Goal: Transaction & Acquisition: Subscribe to service/newsletter

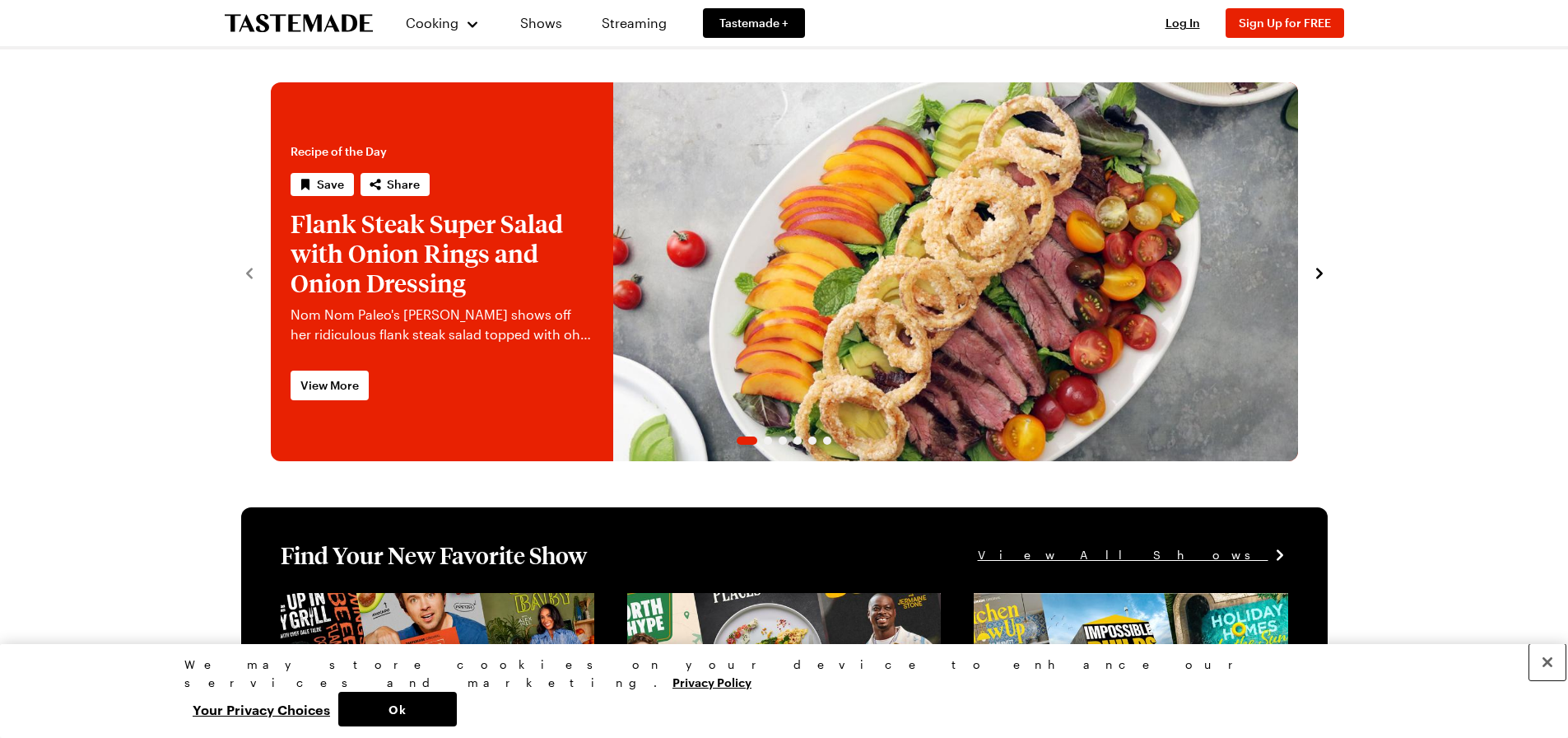
click at [1549, 681] on button "Close" at bounding box center [1548, 662] width 36 height 36
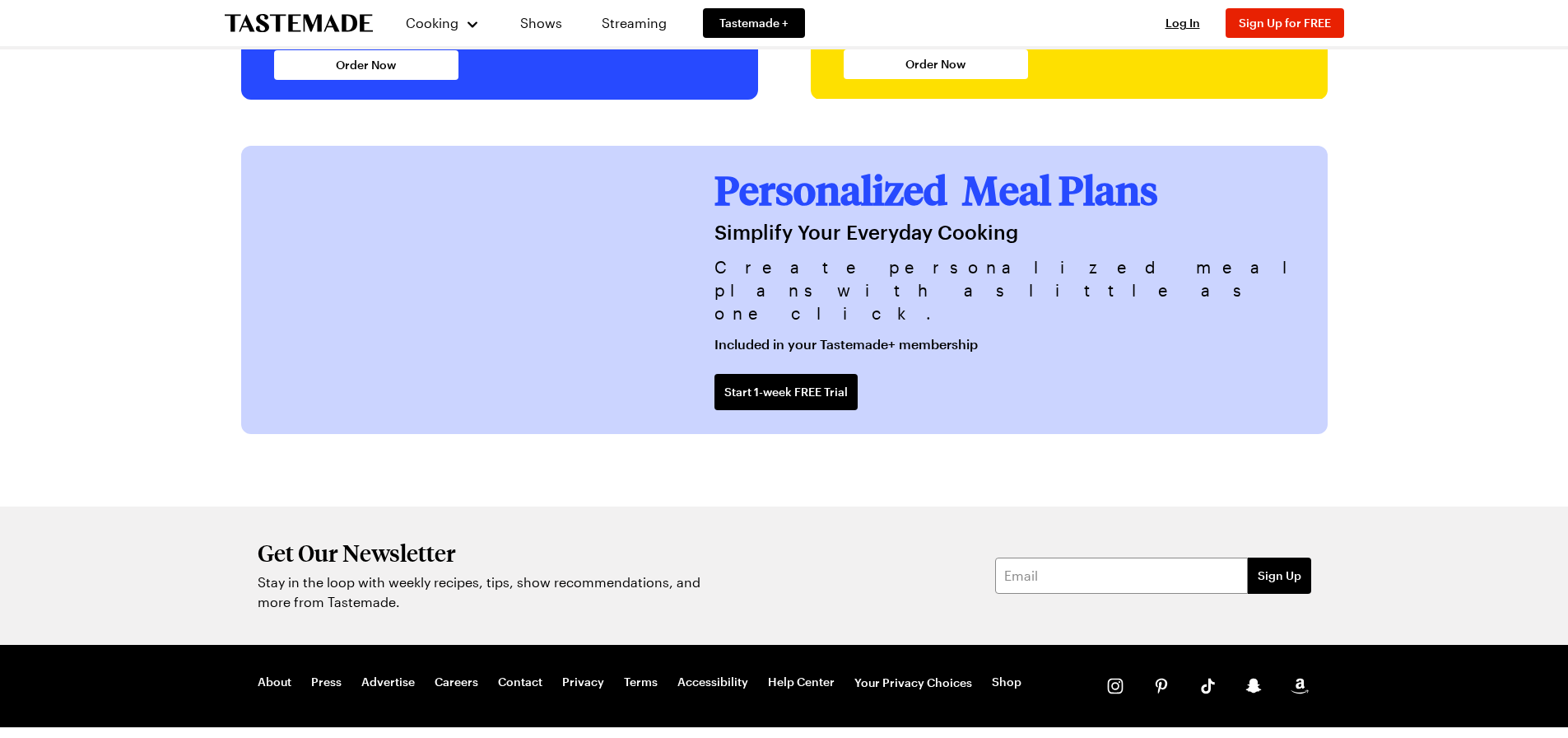
scroll to position [4028, 0]
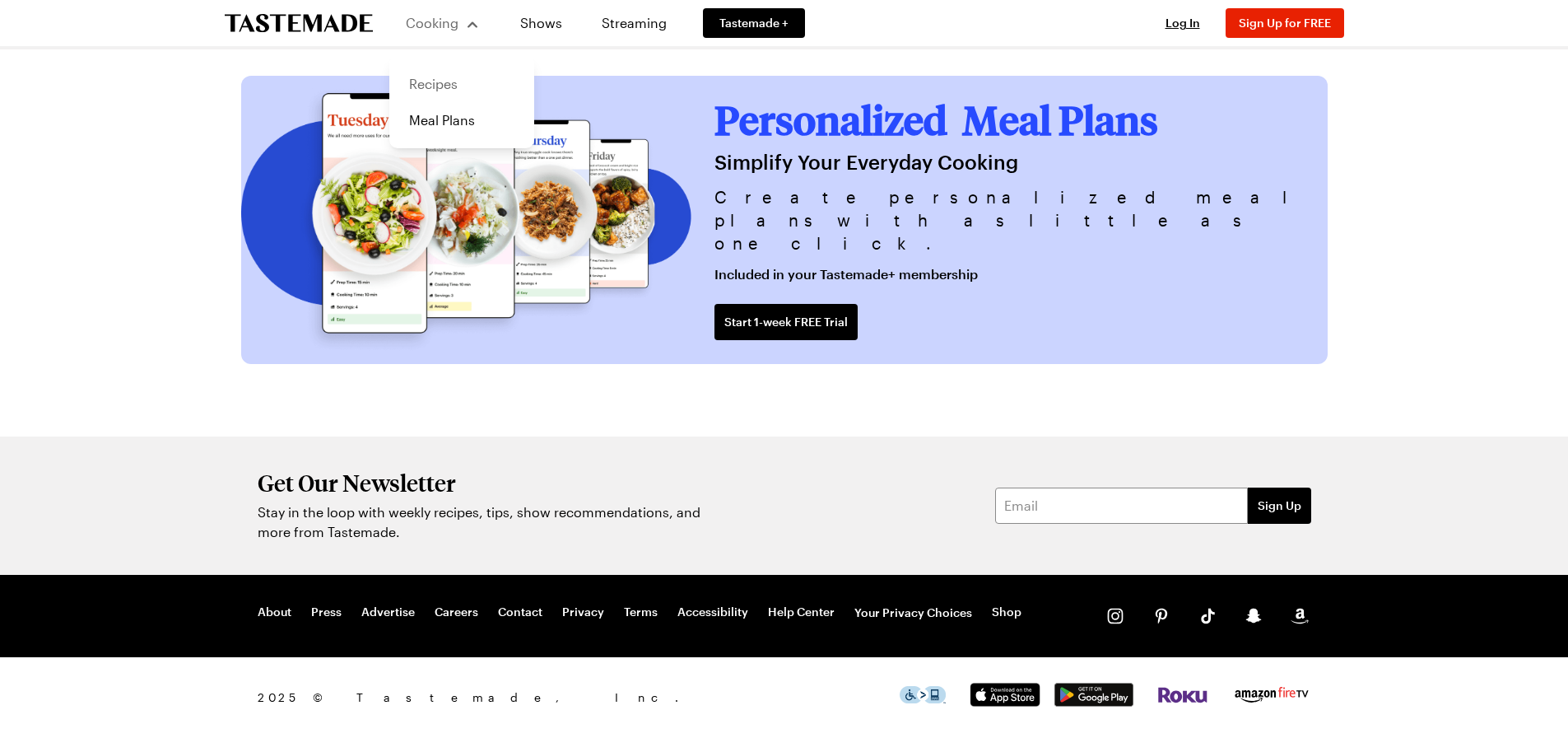
click at [444, 81] on link "Recipes" at bounding box center [462, 84] width 125 height 36
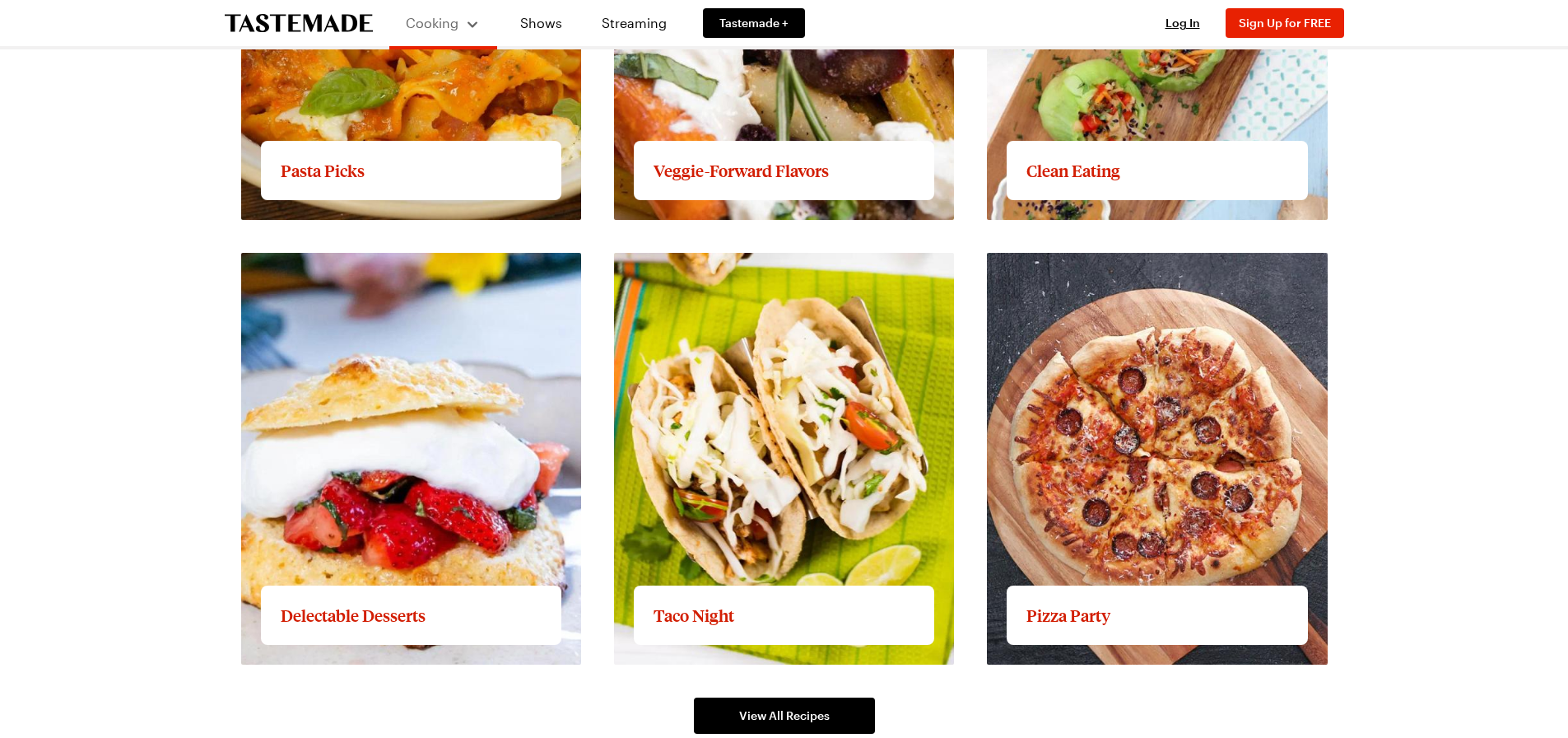
scroll to position [2389, 0]
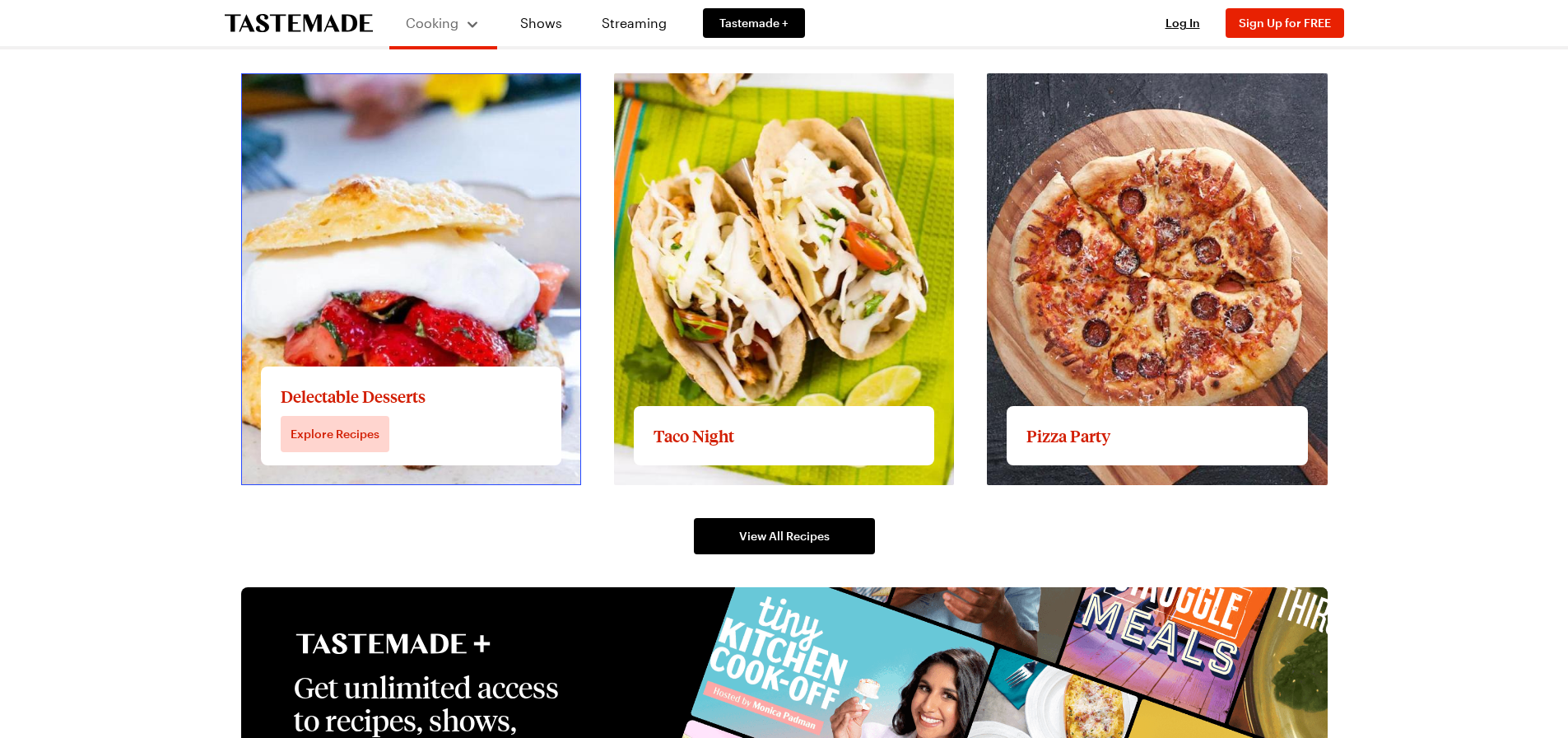
click at [356, 91] on link "View full content for Delectable Desserts" at bounding box center [367, 83] width 252 height 16
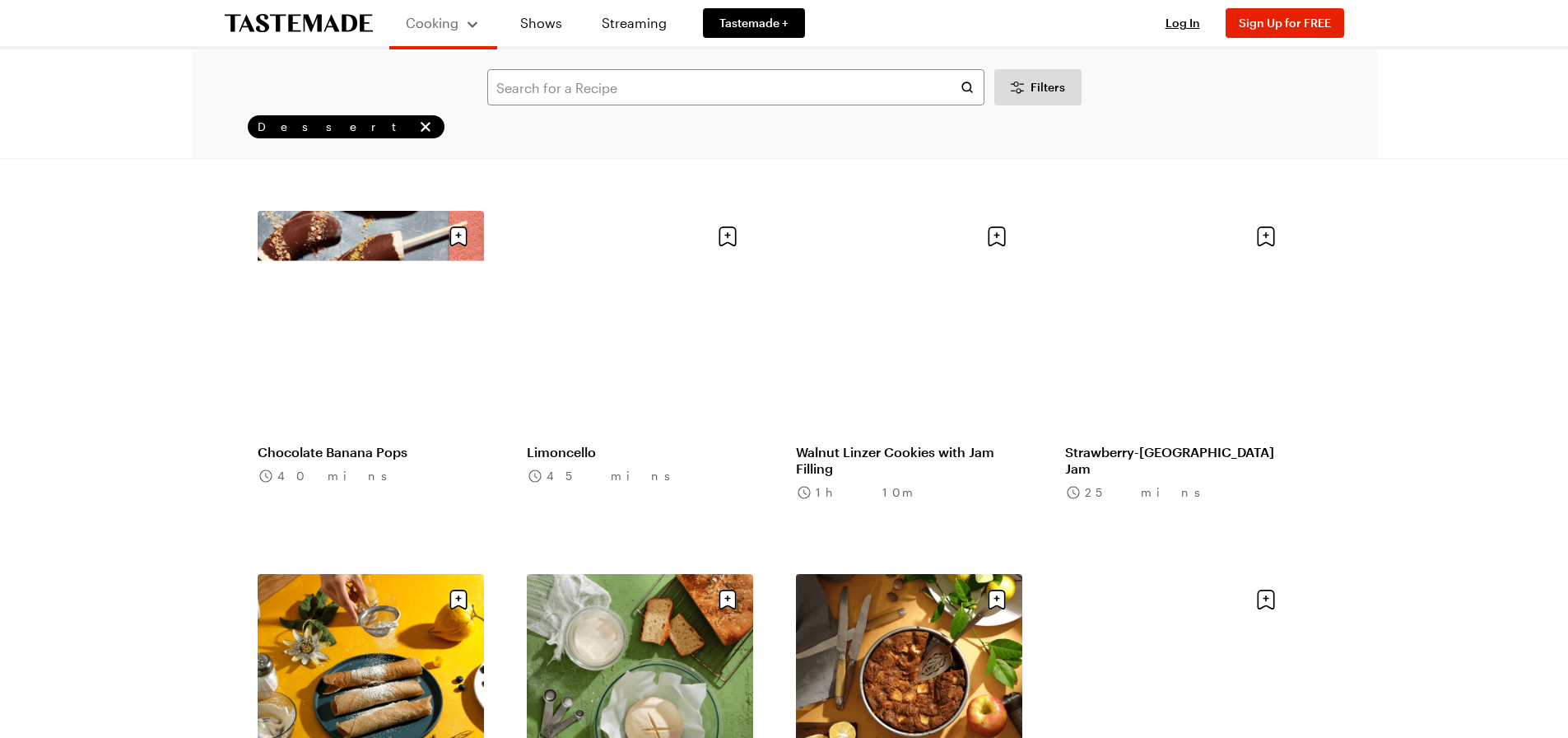
scroll to position [1565, 0]
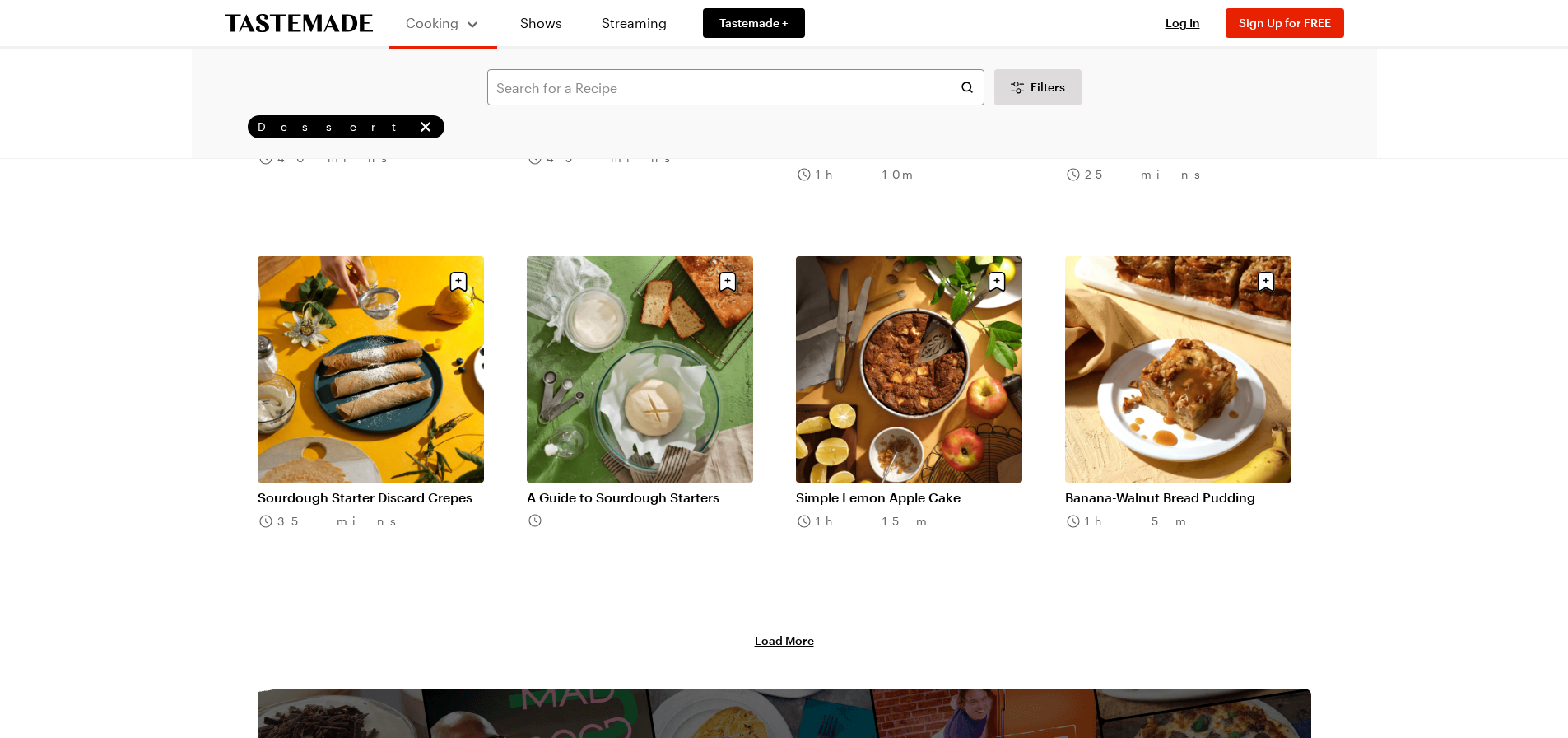
scroll to position [1894, 0]
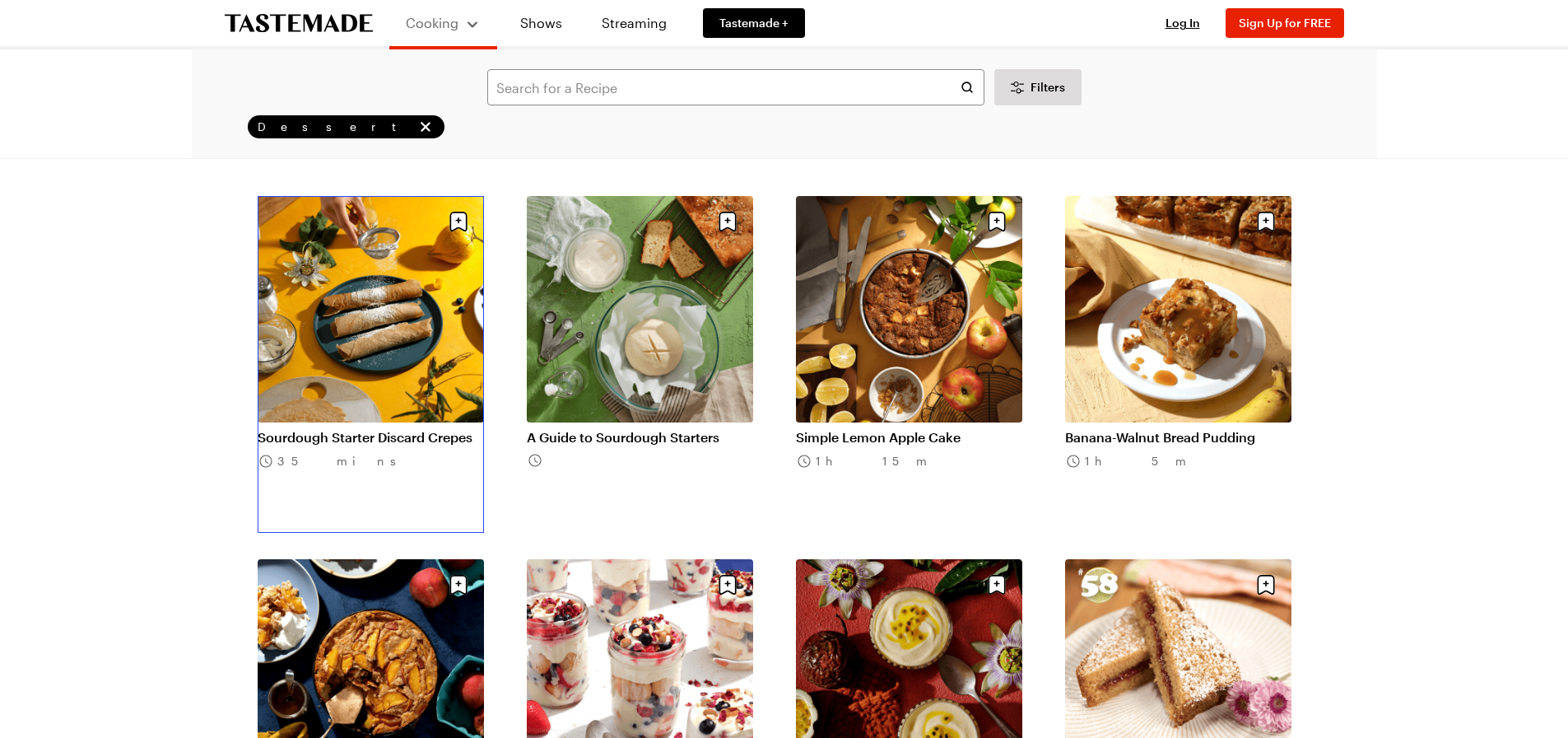
click at [386, 429] on link "Sourdough Starter Discard Crepes" at bounding box center [371, 437] width 227 height 17
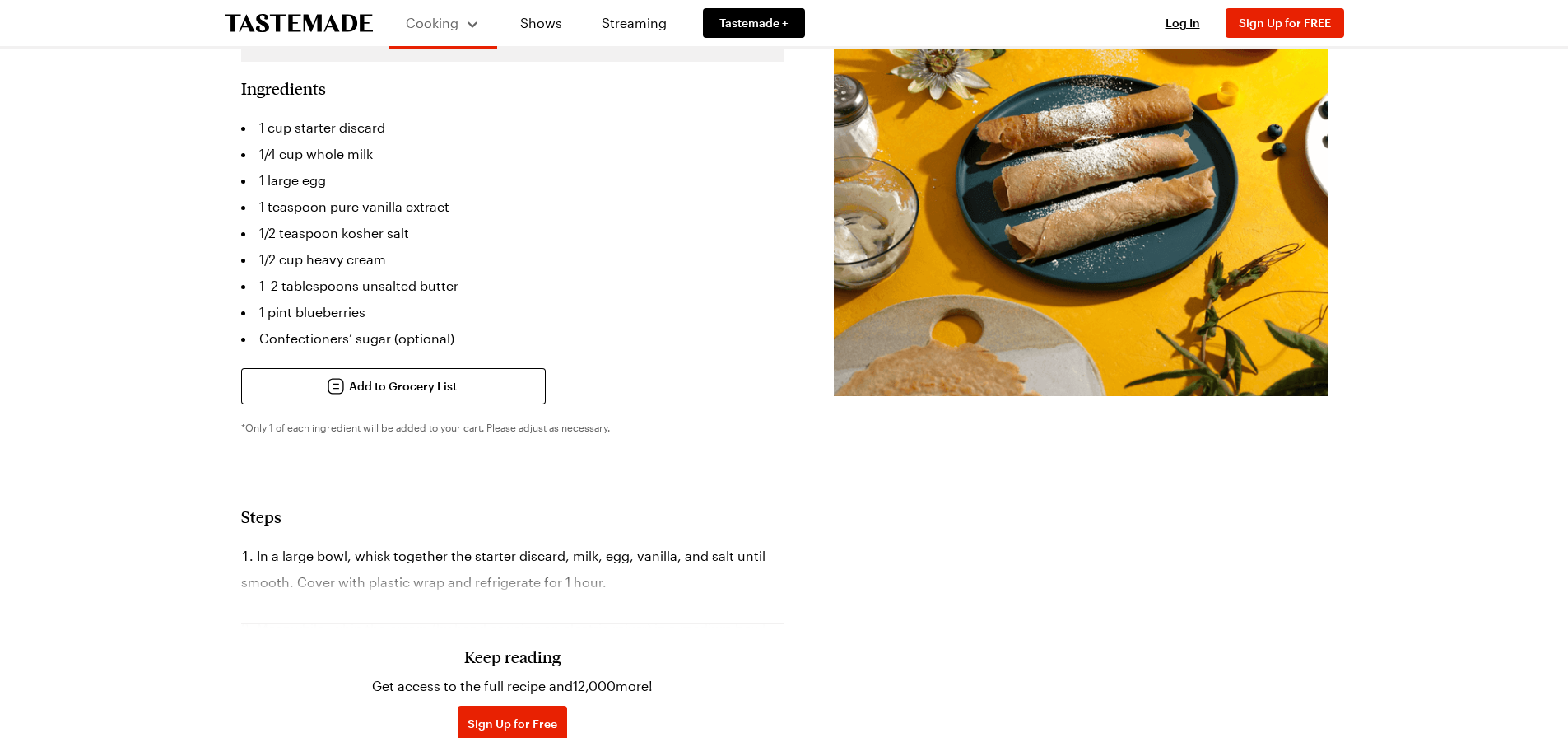
scroll to position [247, 0]
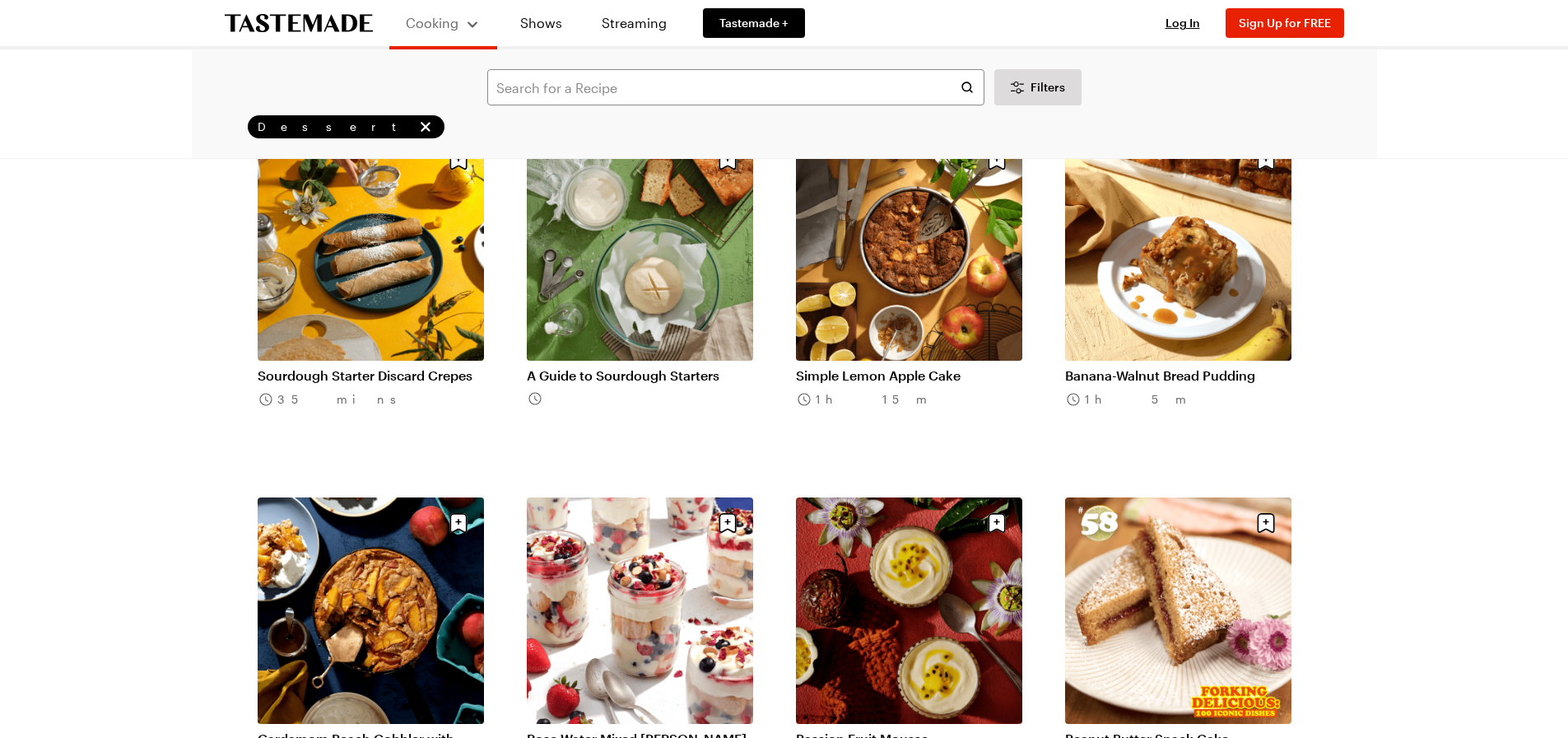
scroll to position [1894, 0]
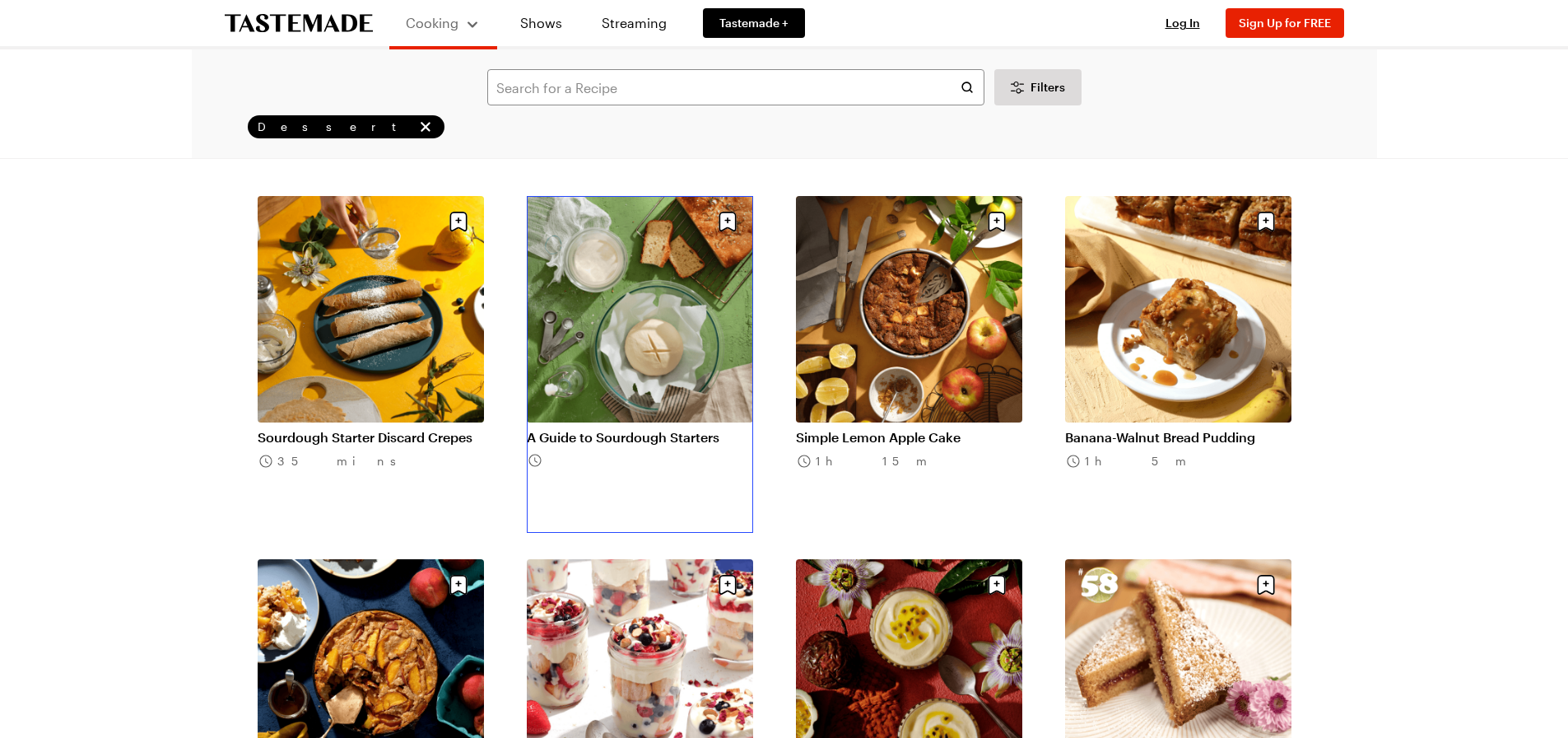
click at [582, 429] on link "A Guide to Sourdough Starters" at bounding box center [640, 437] width 227 height 17
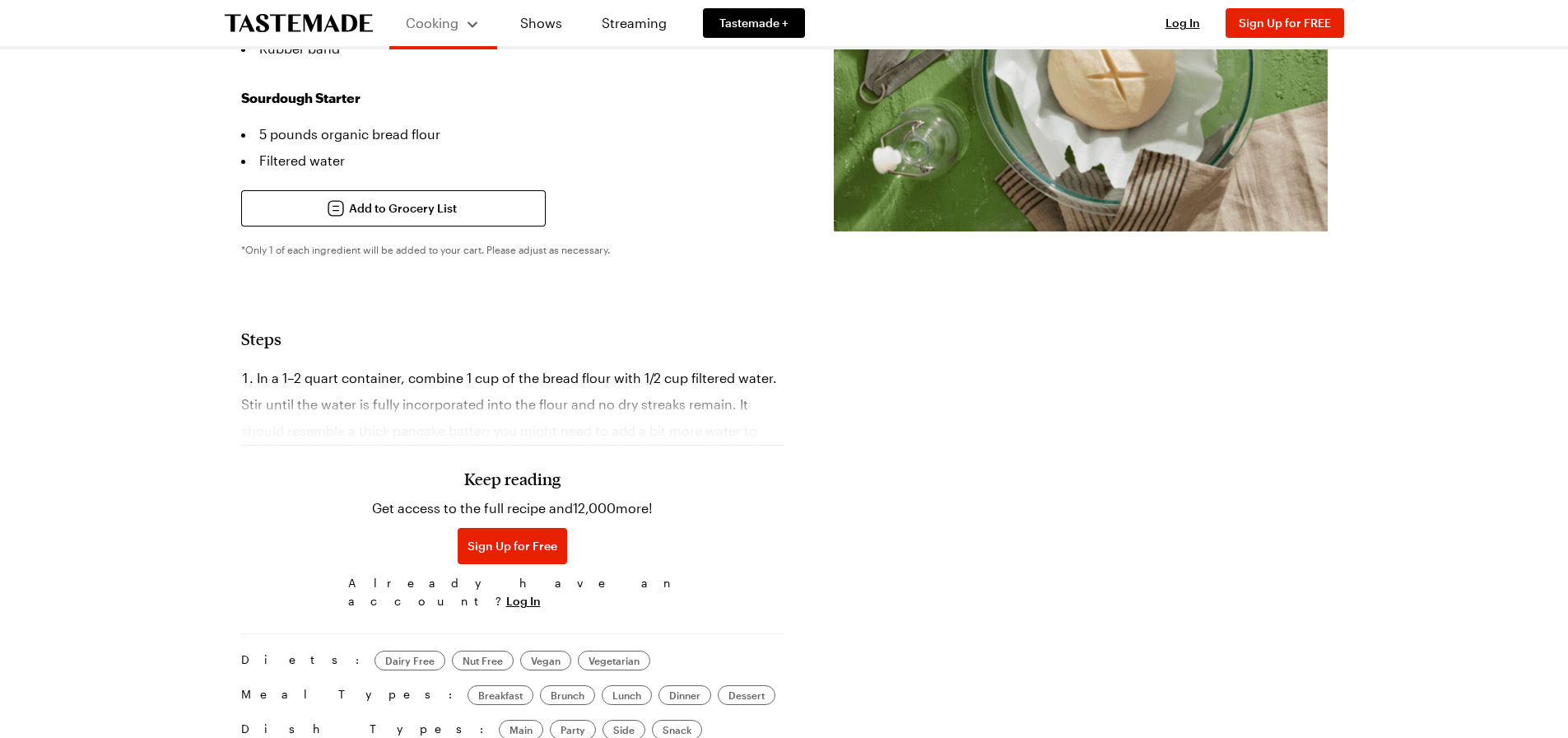
scroll to position [576, 0]
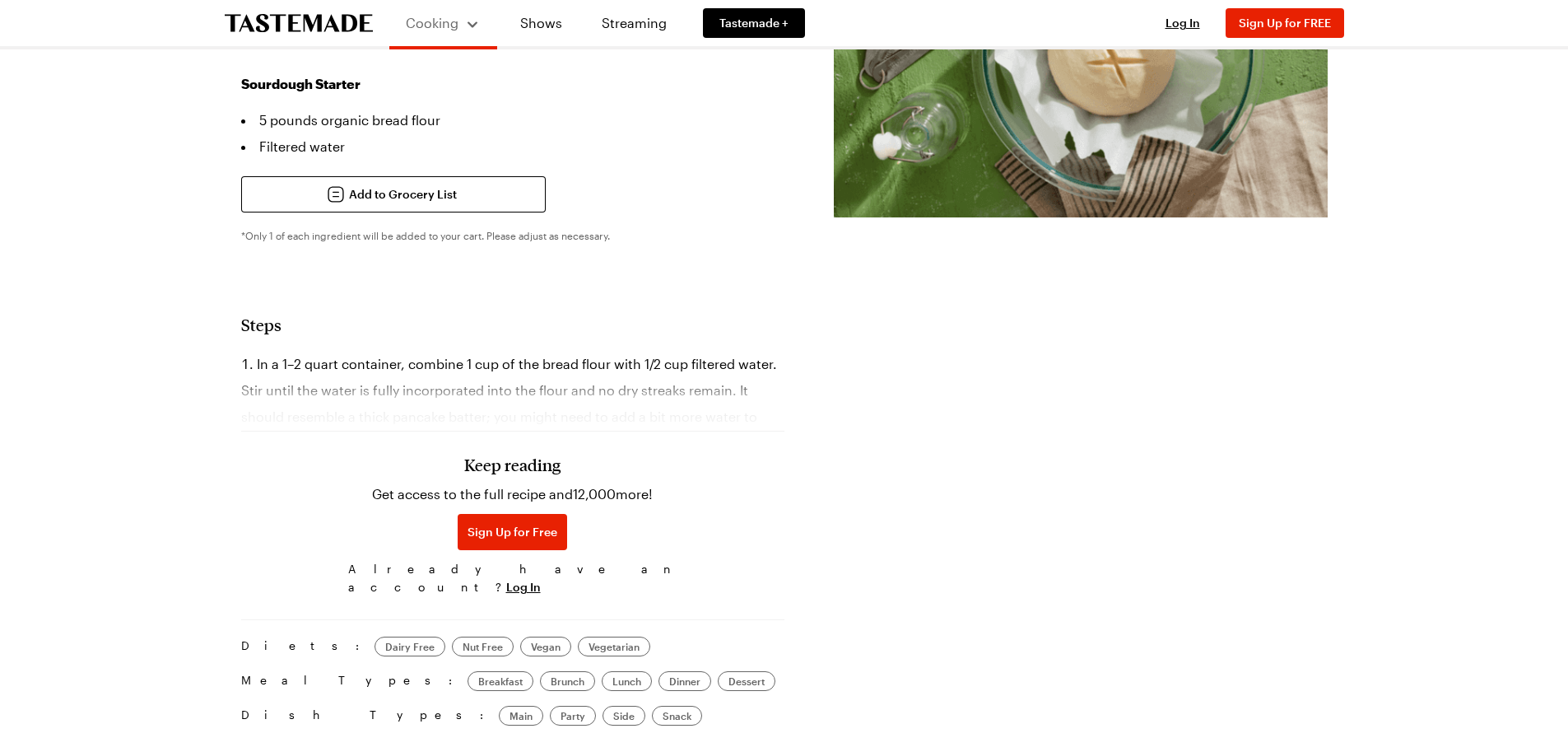
click at [499, 455] on h3 "Keep reading" at bounding box center [512, 464] width 96 height 19
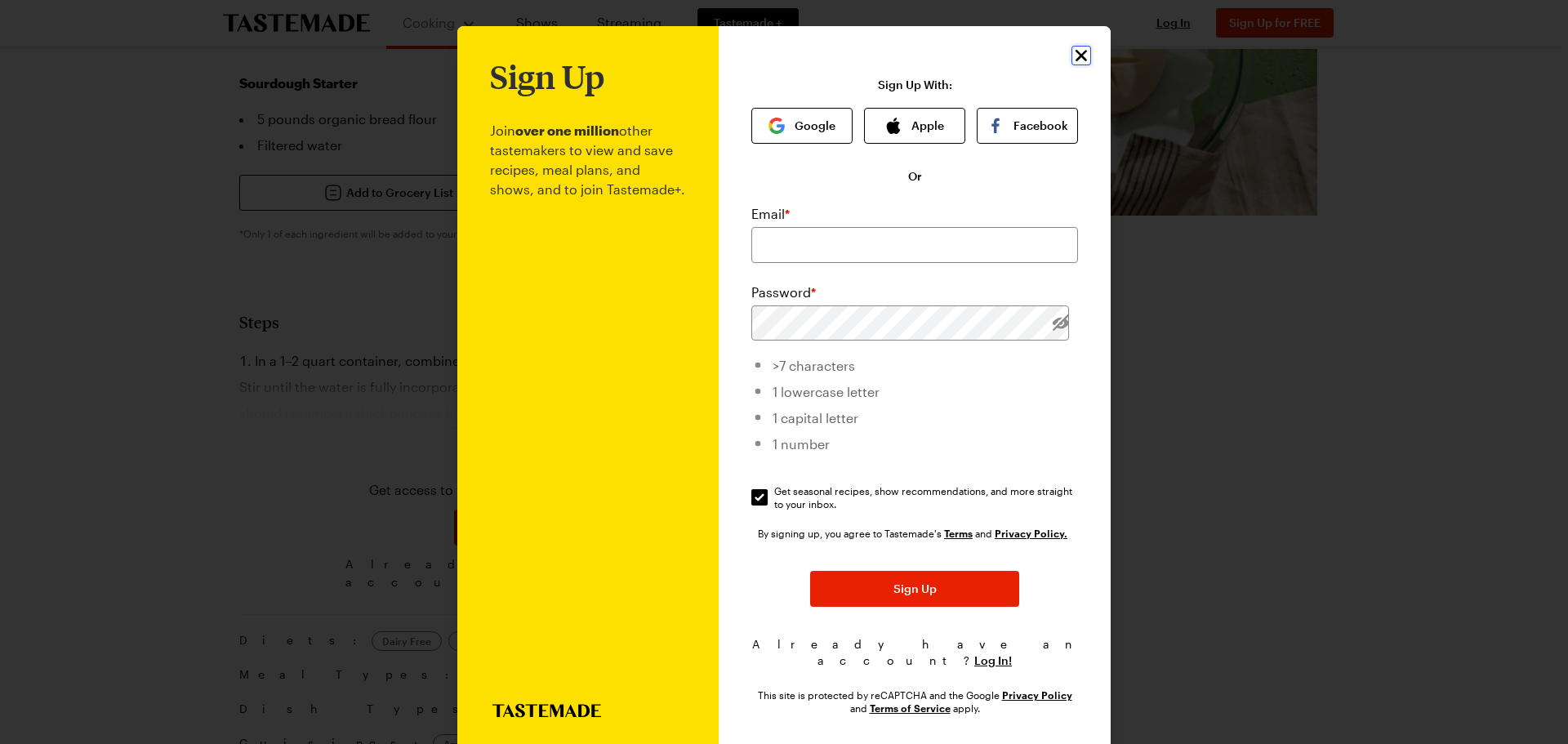
click at [1076, 56] on icon "Close" at bounding box center [1081, 55] width 11 height 11
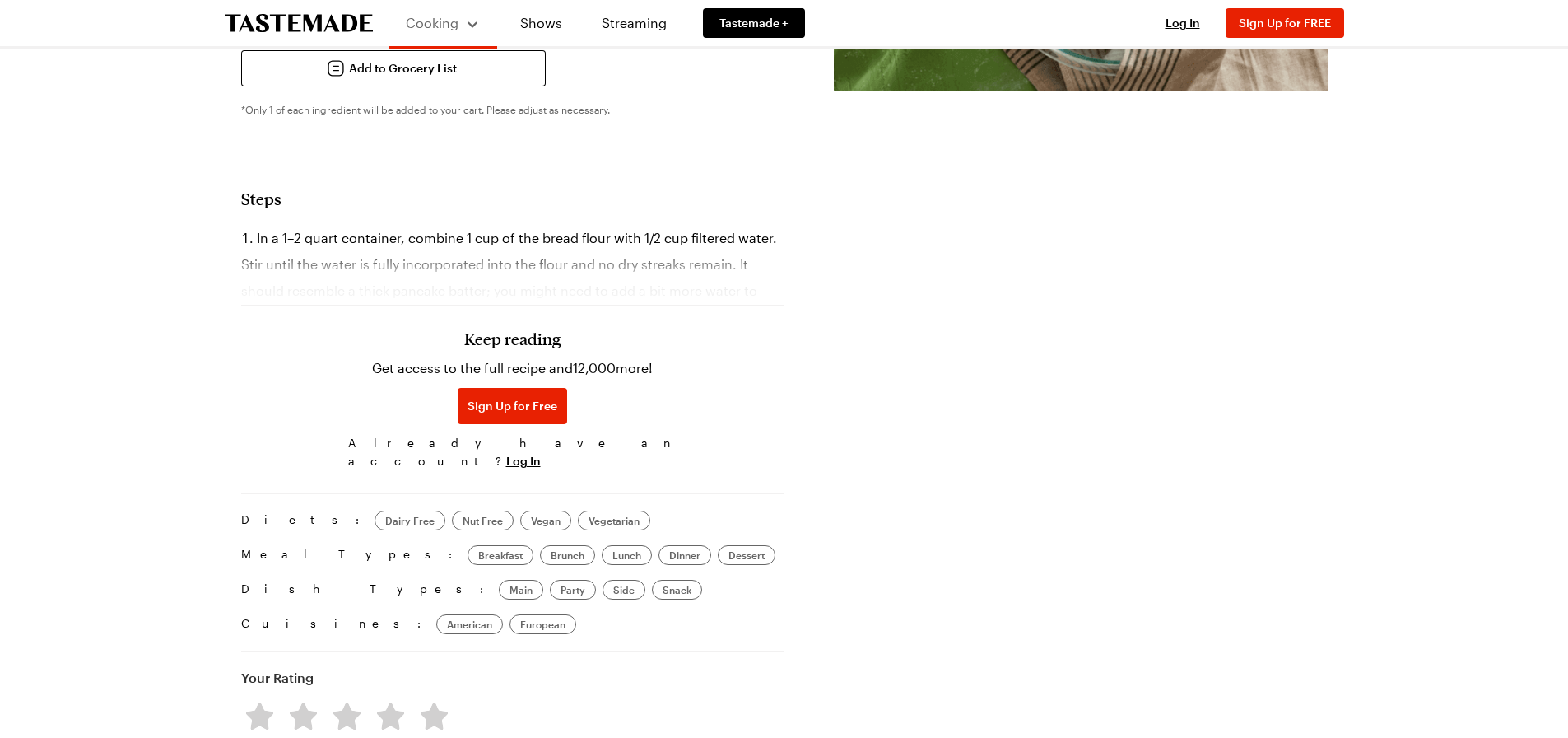
scroll to position [1153, 0]
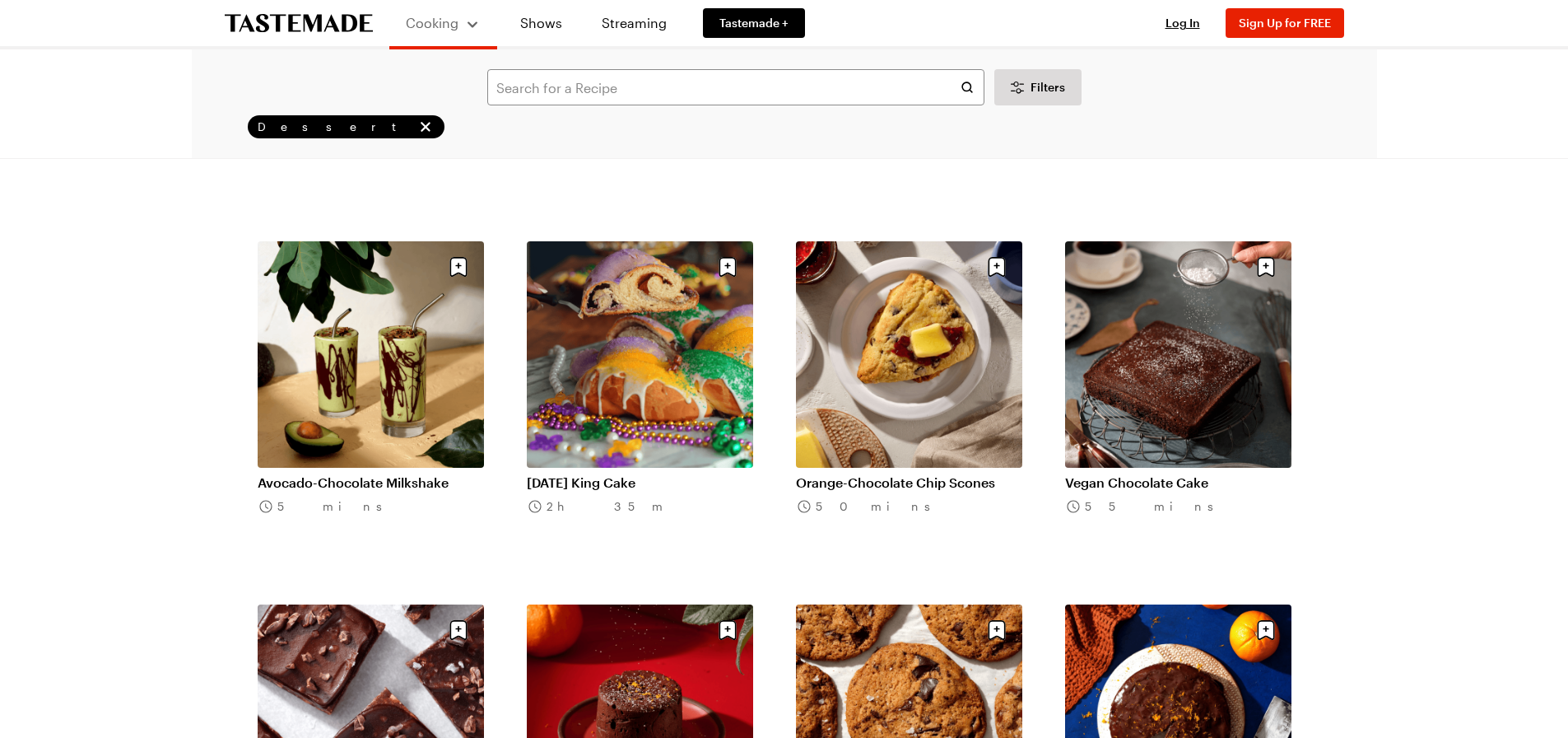
scroll to position [3542, 0]
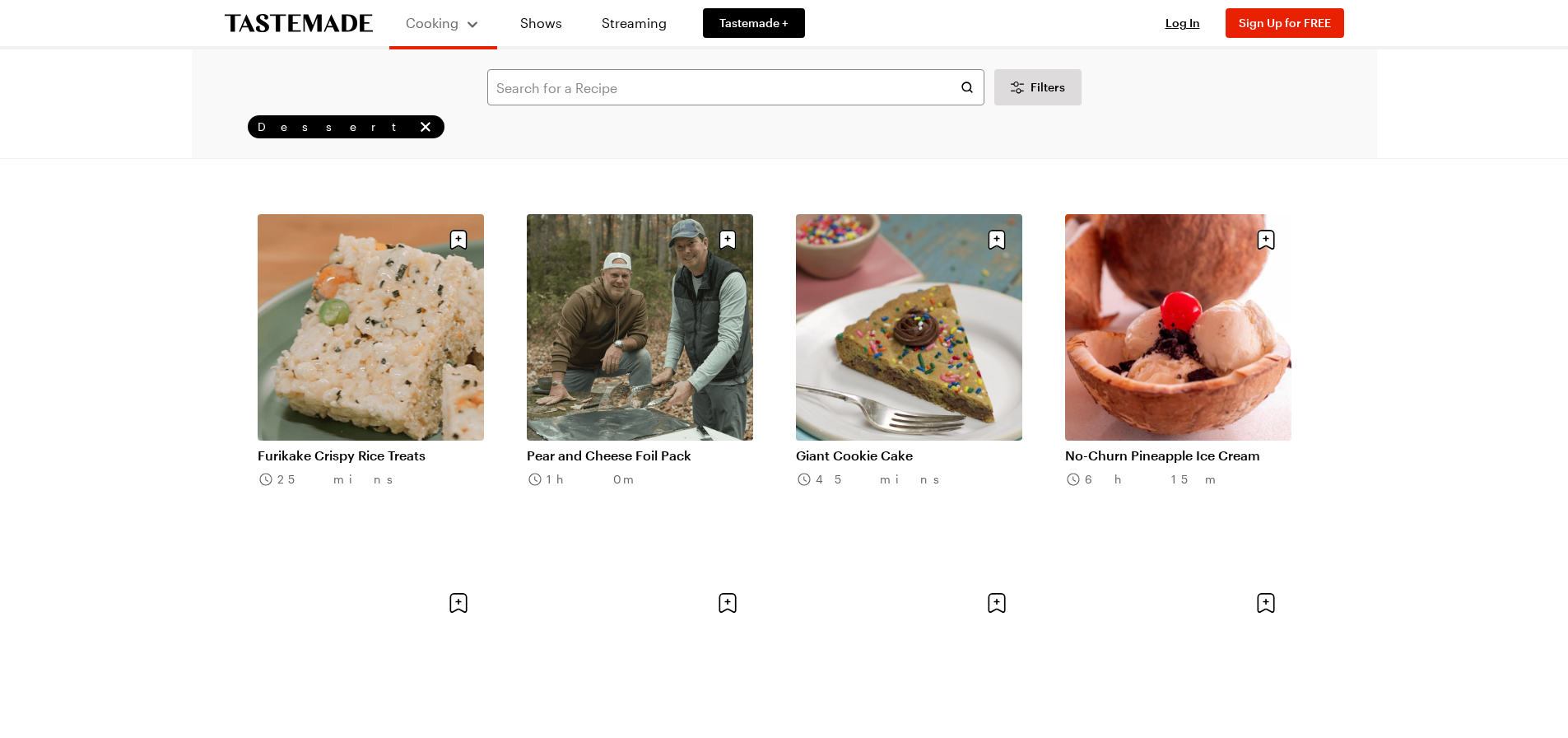
scroll to position [6095, 0]
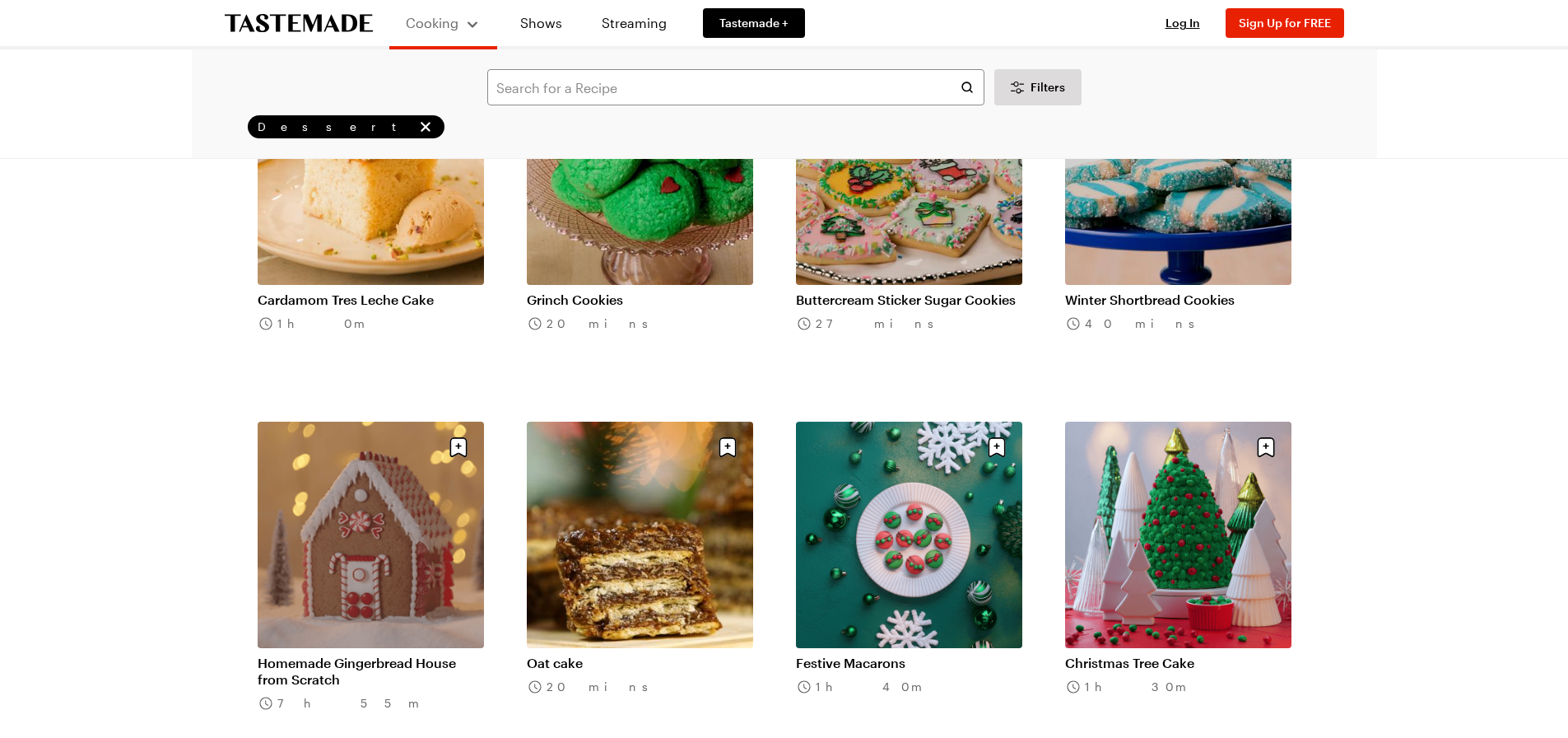
scroll to position [8236, 0]
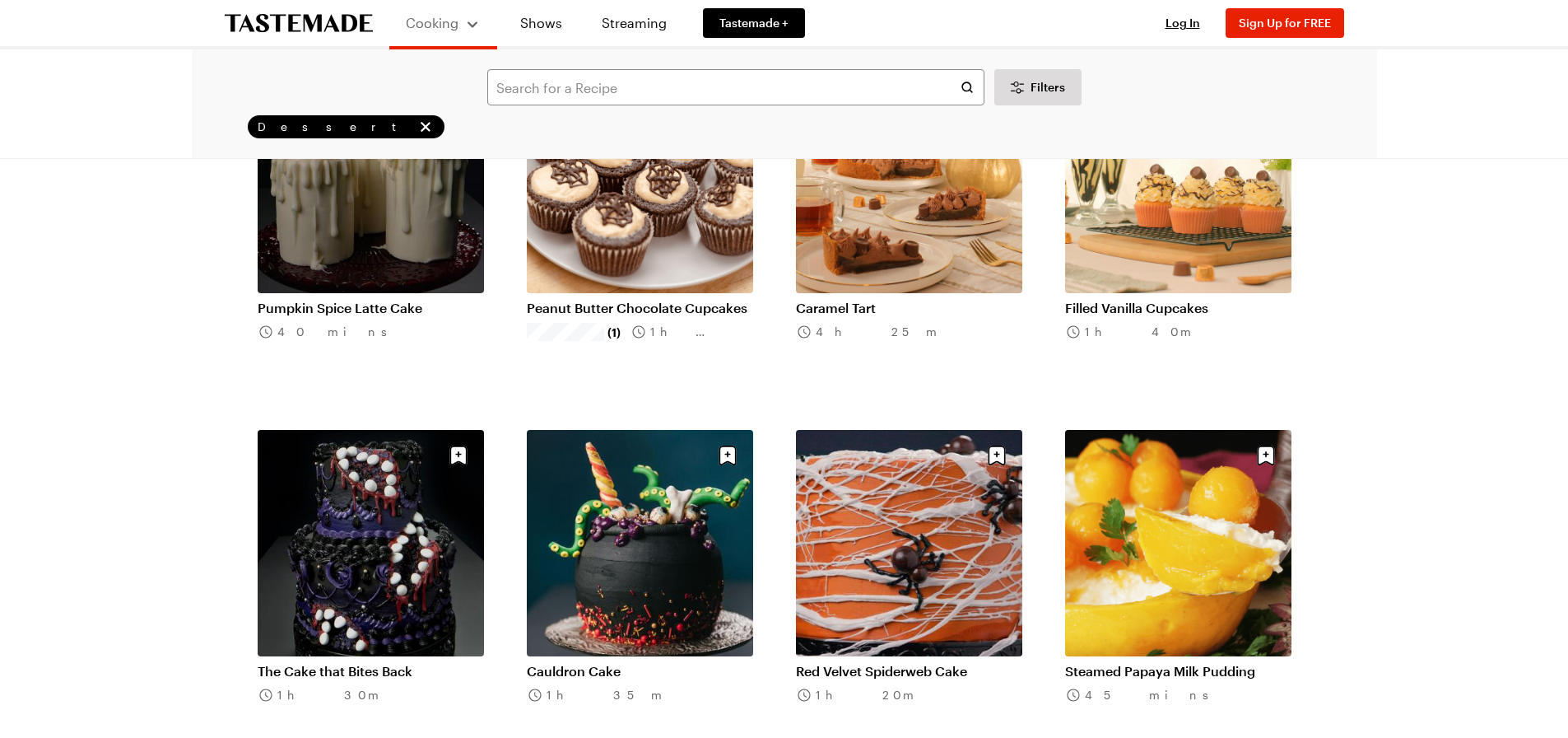
scroll to position [10461, 0]
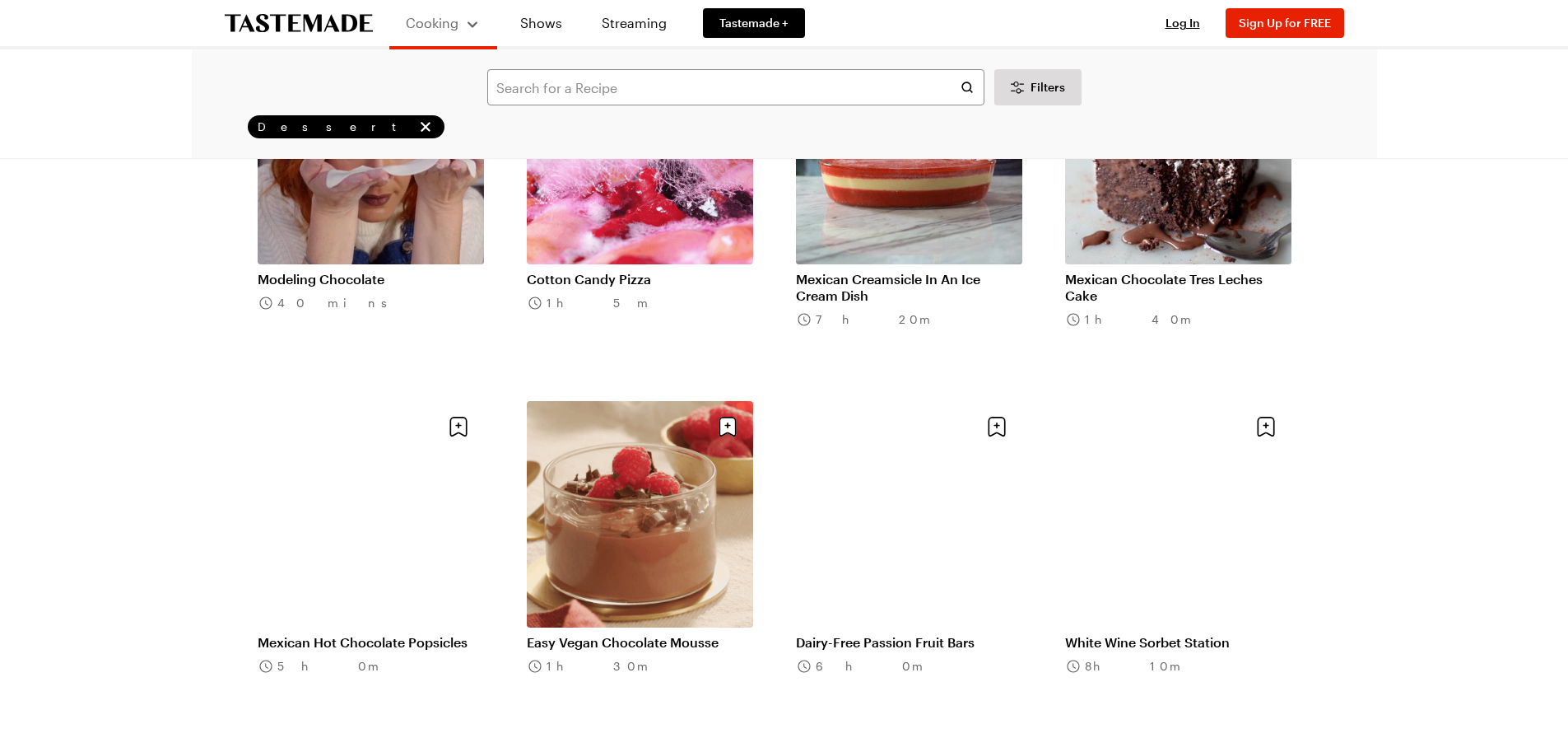
scroll to position [11861, 0]
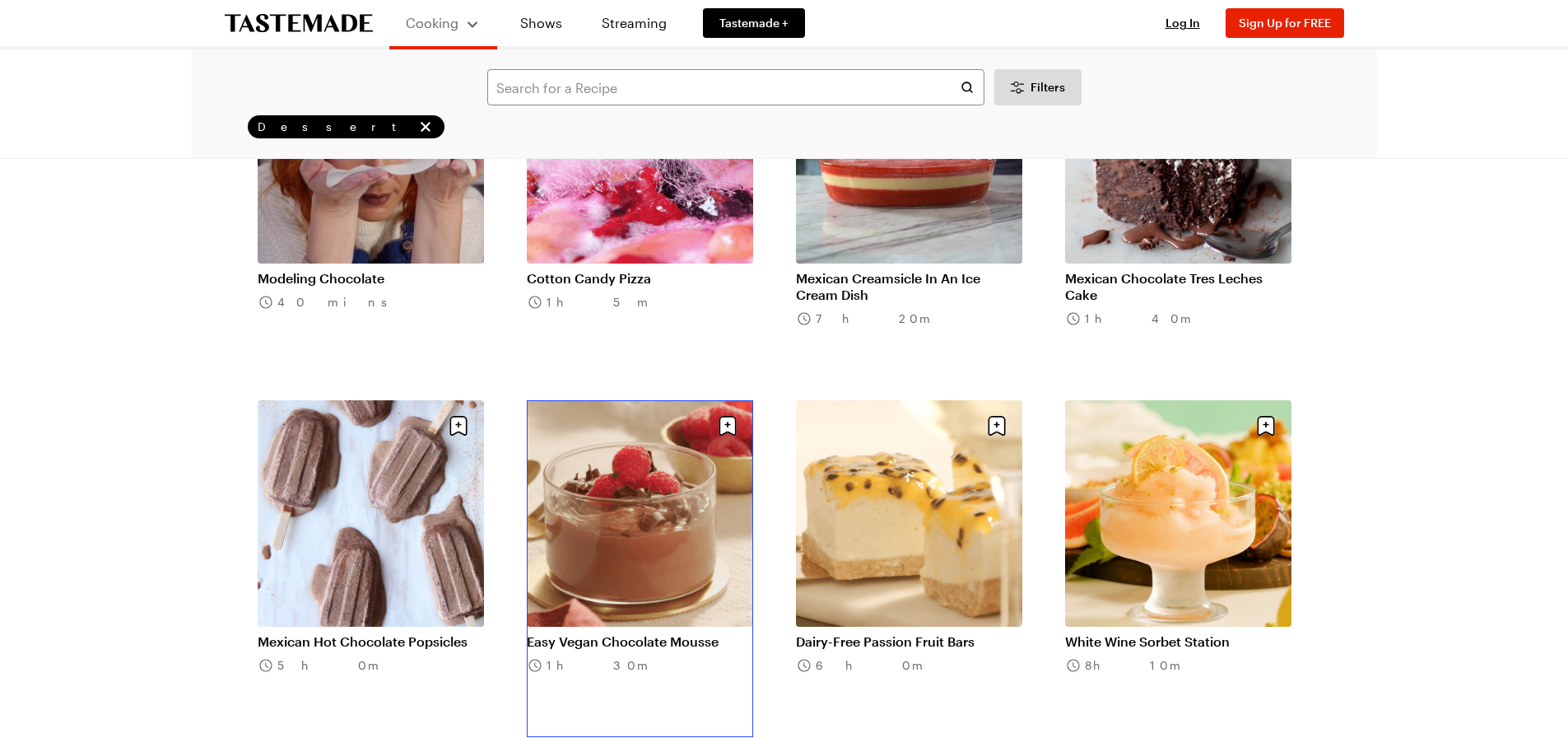
click at [591, 634] on link "Easy Vegan Chocolate Mousse" at bounding box center [640, 642] width 227 height 17
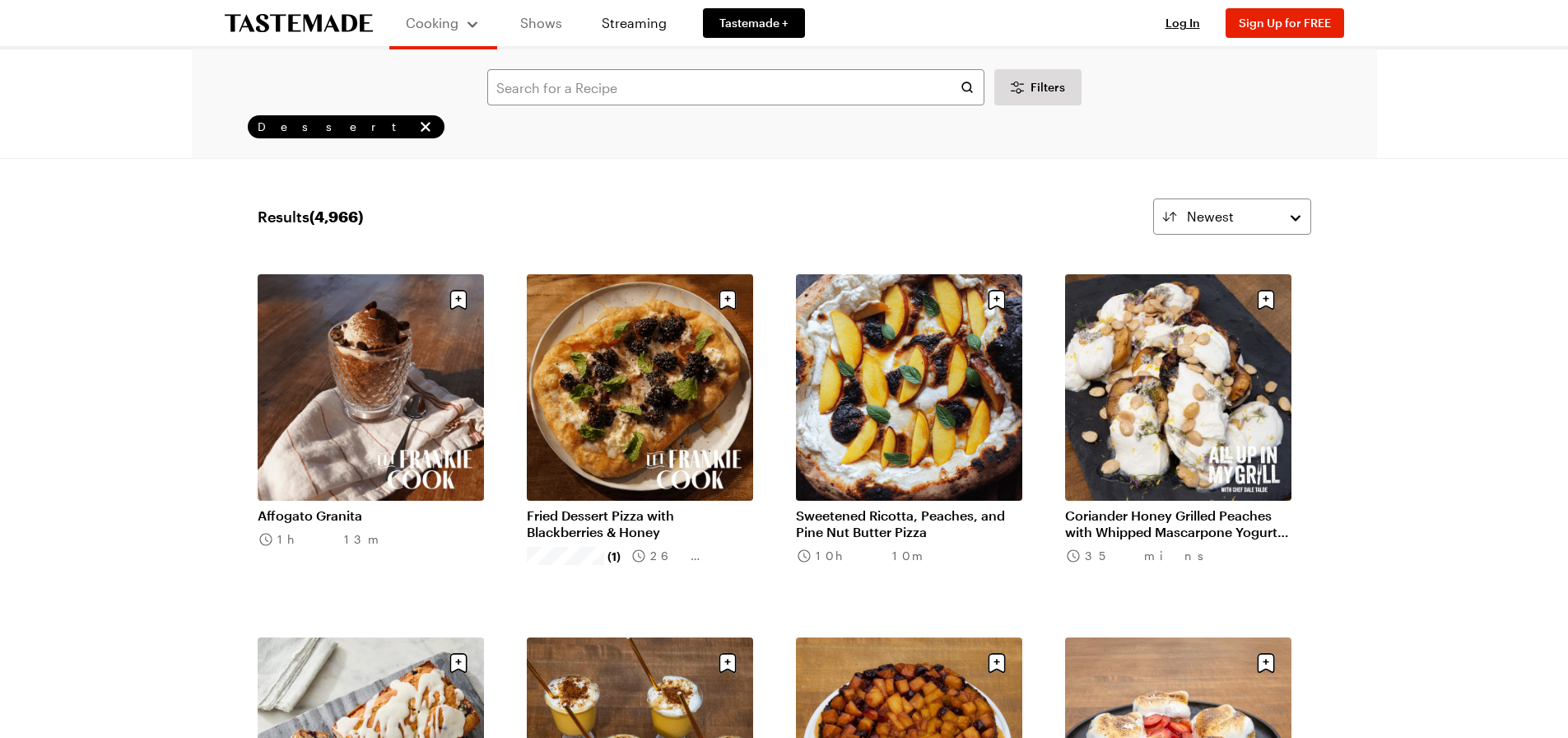
click at [533, 12] on link "Shows" at bounding box center [541, 23] width 75 height 46
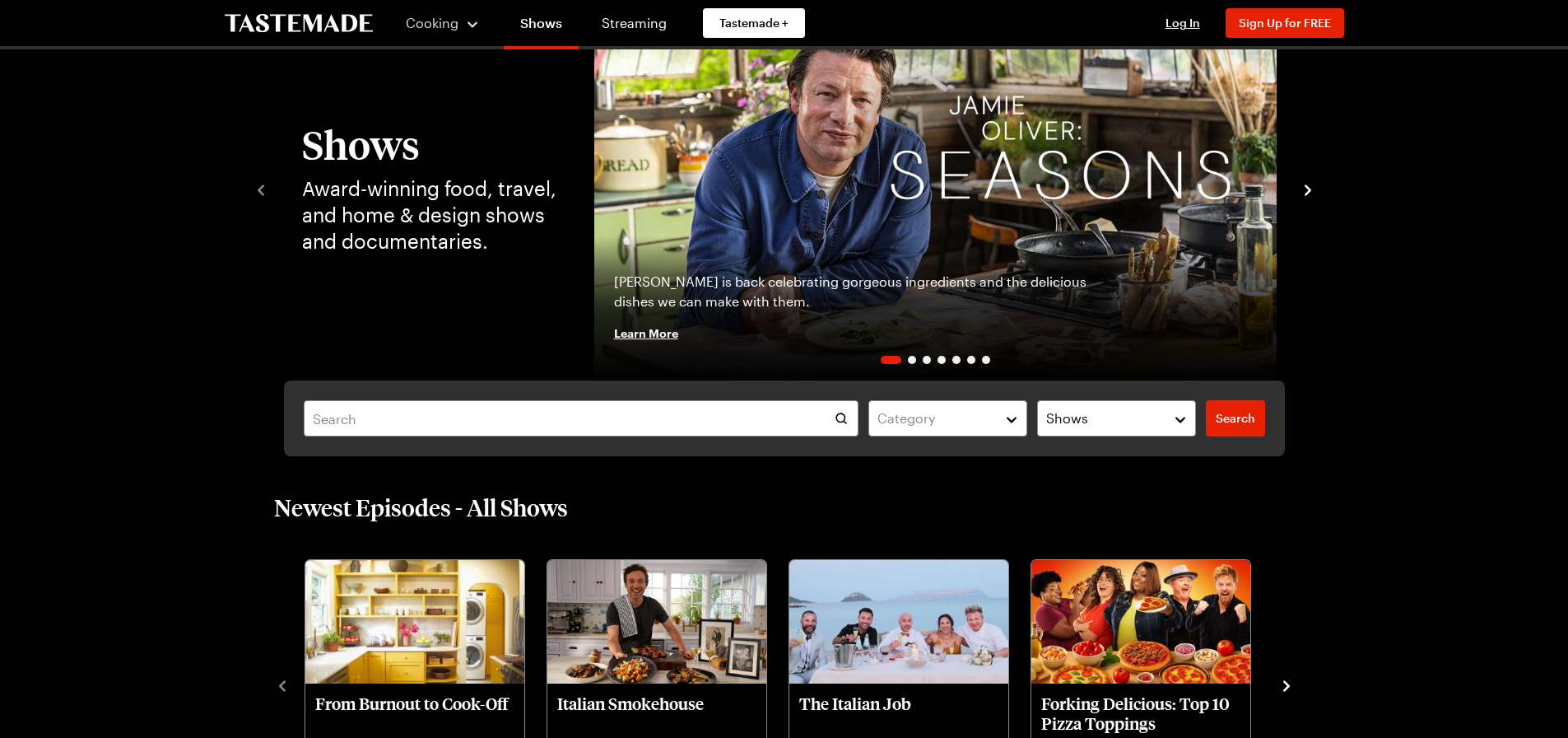
scroll to position [329, 0]
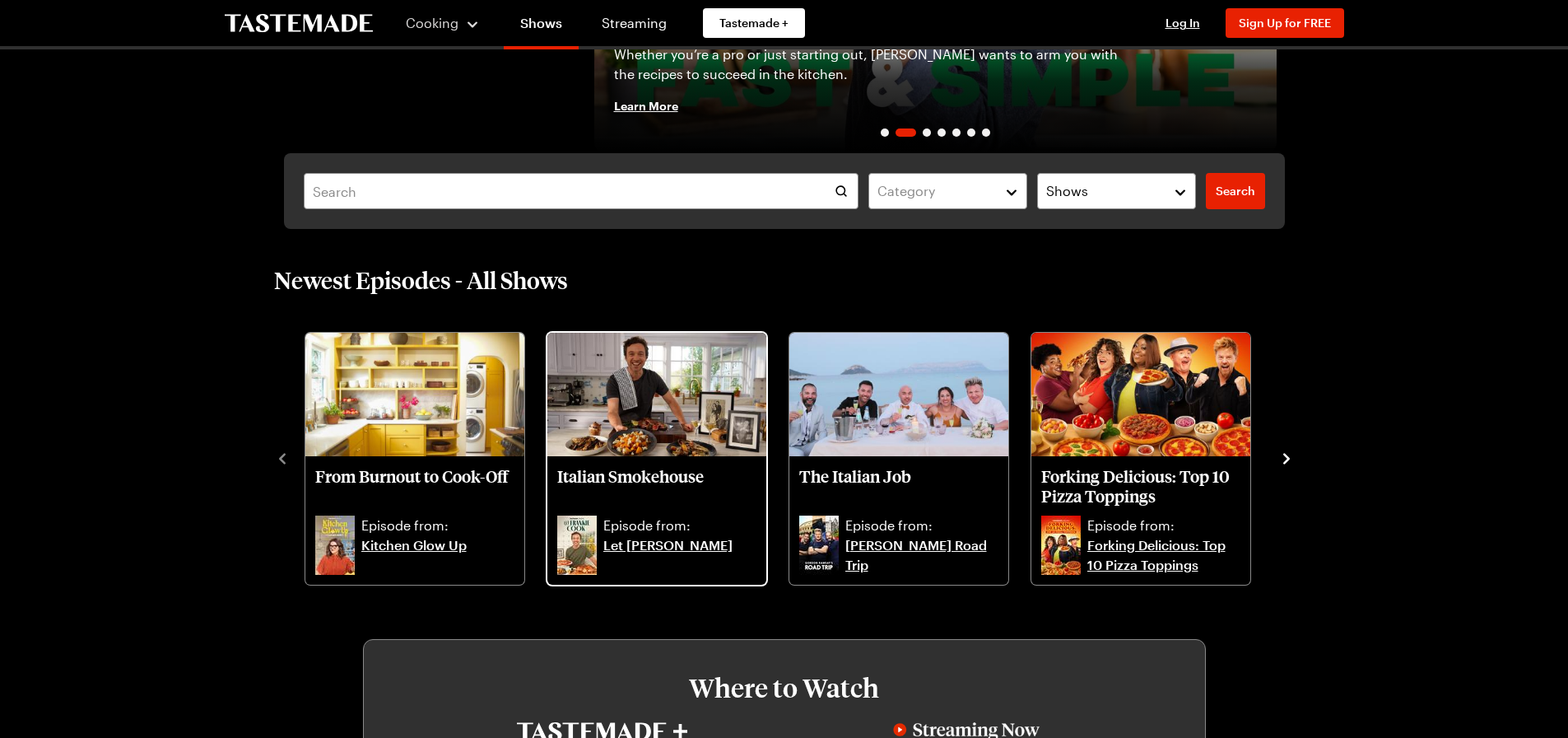
click at [650, 403] on img "Italian Smokehouse" at bounding box center [656, 395] width 219 height 124
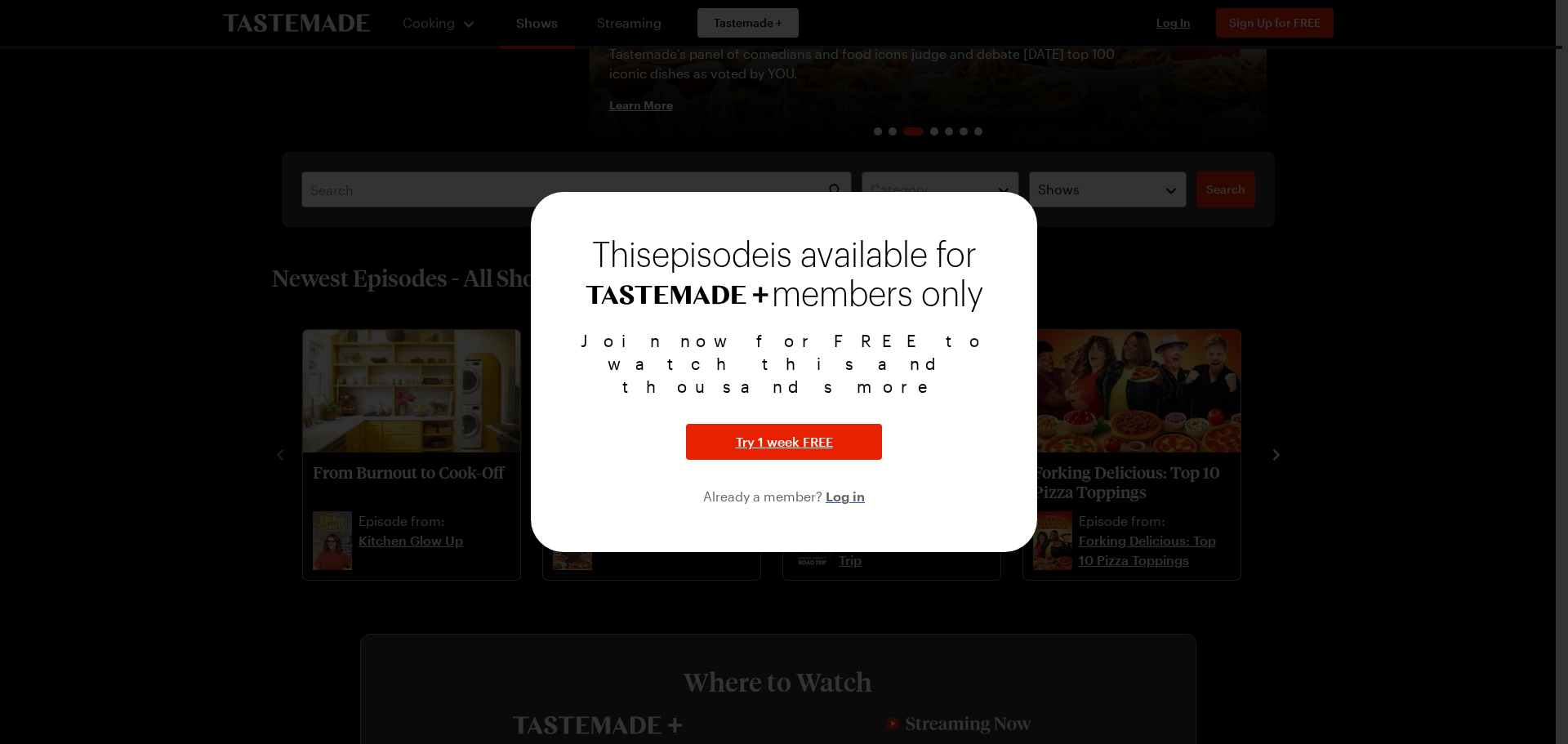
click at [840, 486] on span "Log in" at bounding box center [845, 495] width 39 height 19
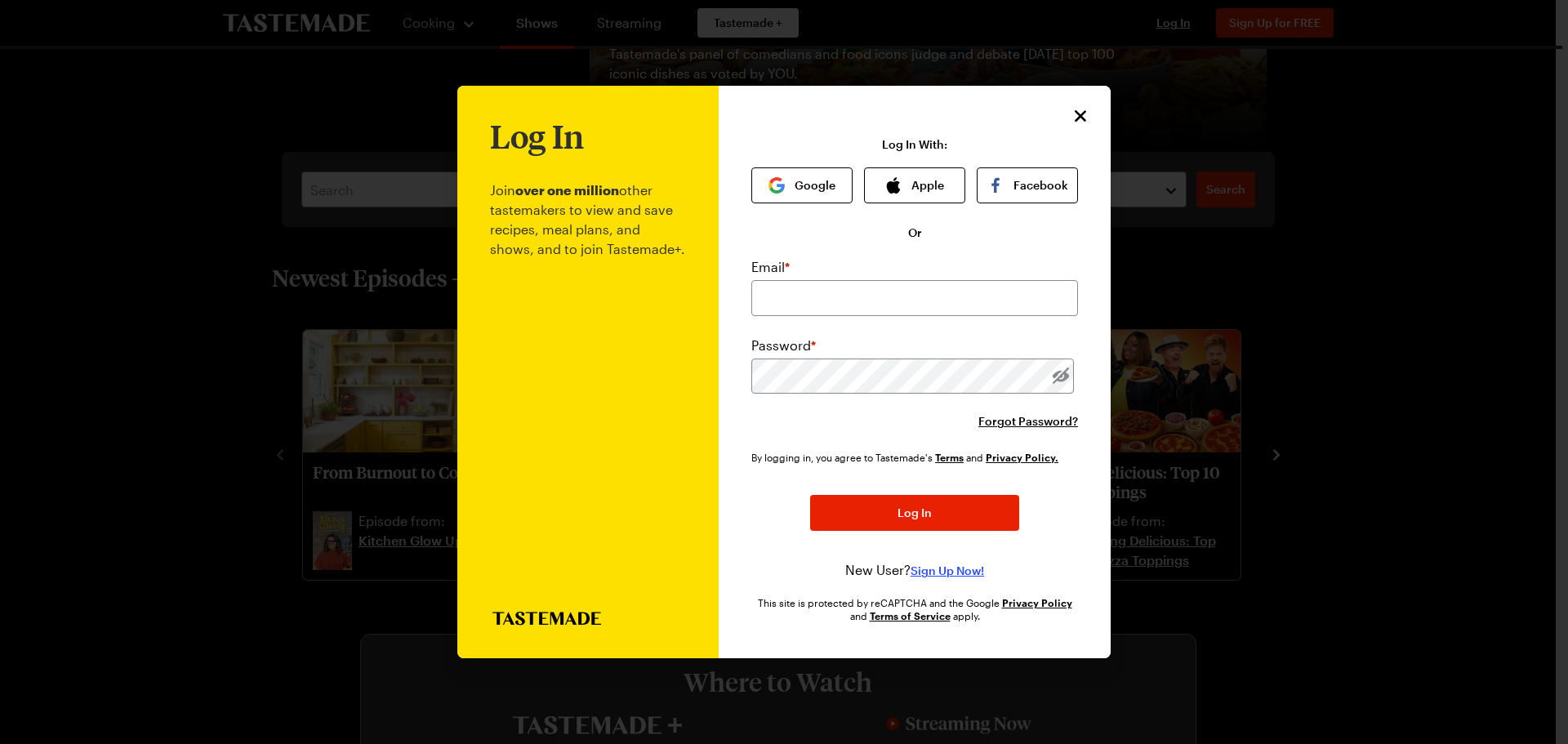
click at [960, 567] on span "Sign Up Now!" at bounding box center [947, 571] width 74 height 17
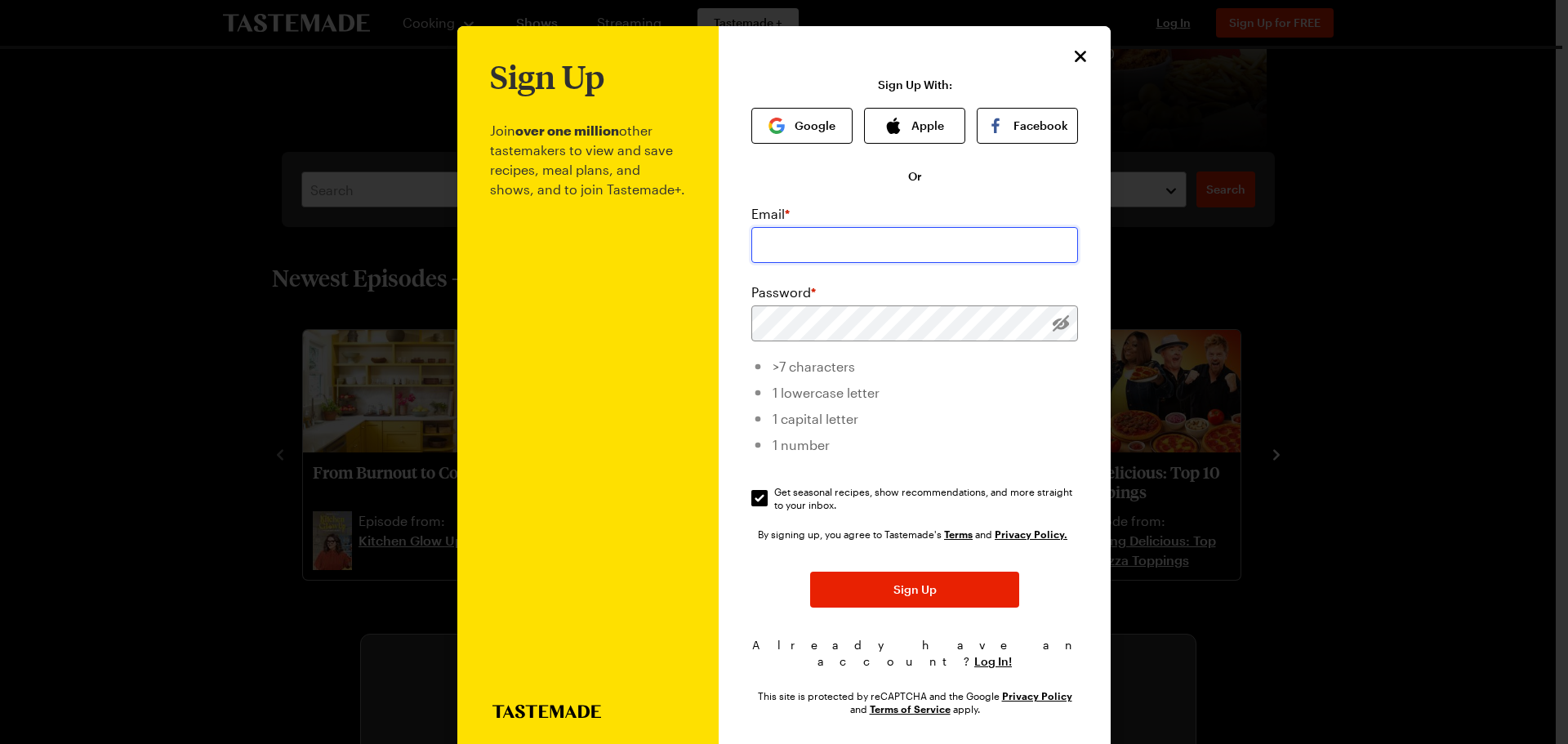
click at [754, 250] on input "email" at bounding box center [914, 244] width 327 height 36
type input "[EMAIL_ADDRESS][DOMAIN_NAME]"
click at [751, 496] on input "Get seasonal recipes, show recommendations, and more straight to your inbox. Ge…" at bounding box center [759, 498] width 17 height 17
checkbox input "false"
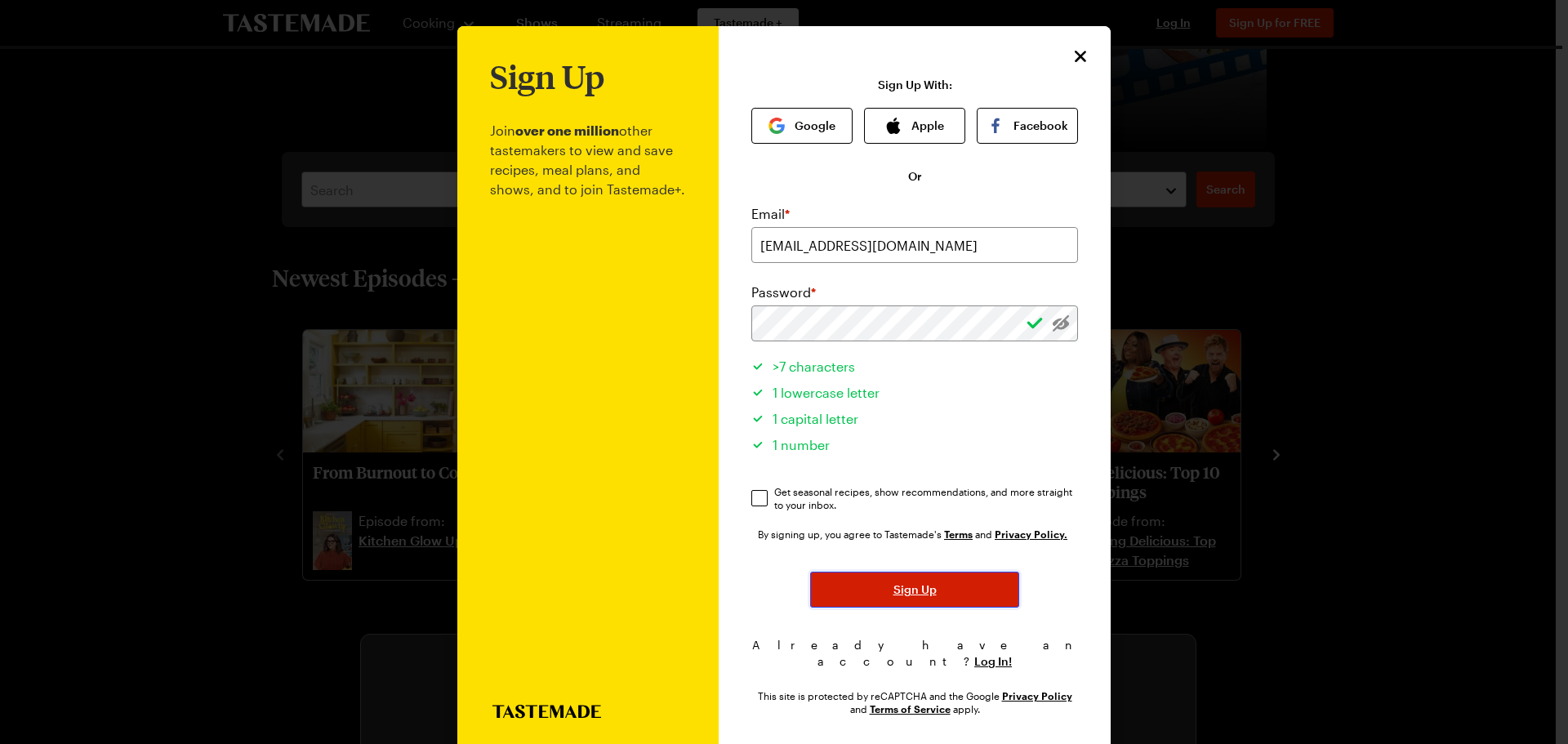
click at [884, 593] on button "Sign Up" at bounding box center [915, 589] width 209 height 36
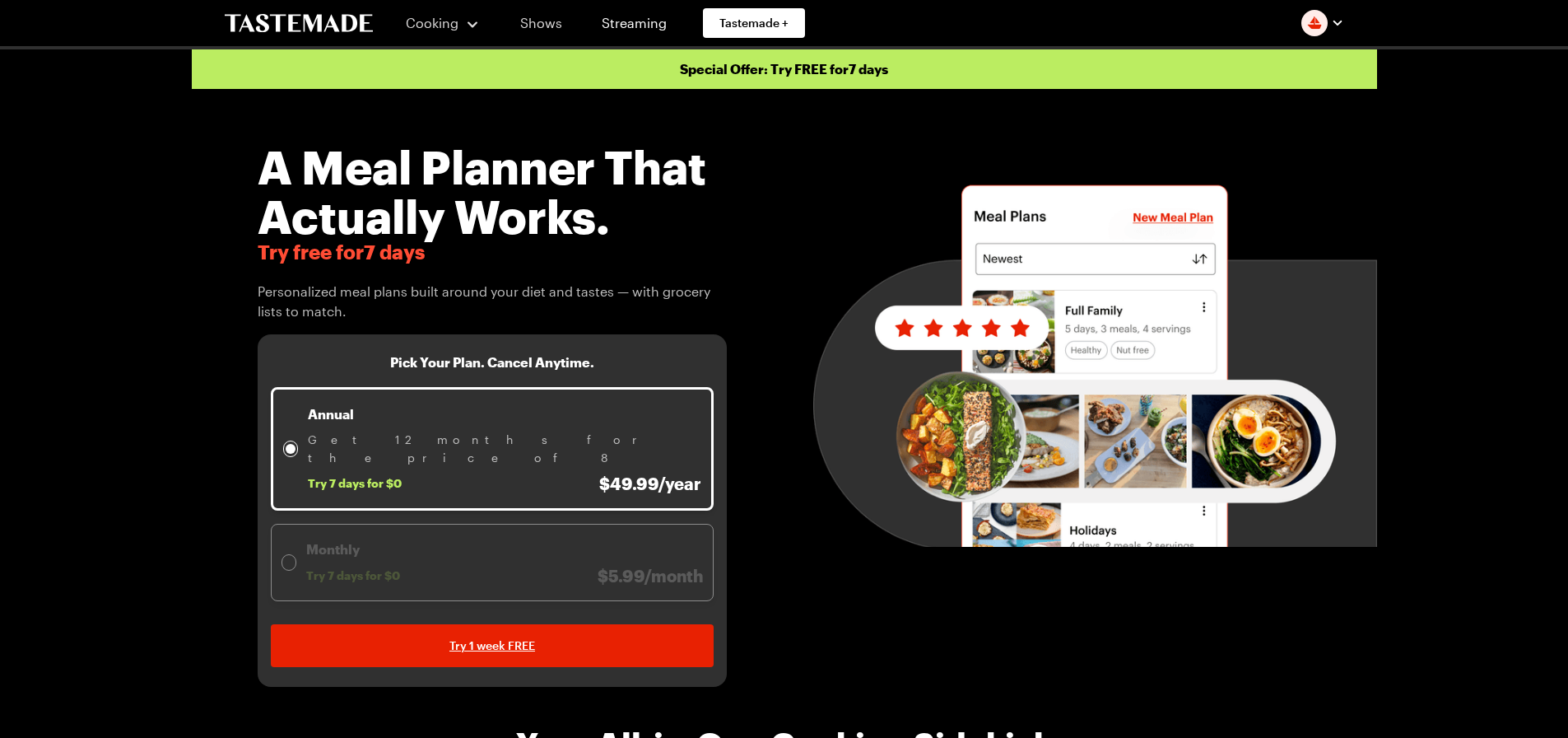
click at [534, 19] on link "Shows" at bounding box center [541, 23] width 75 height 46
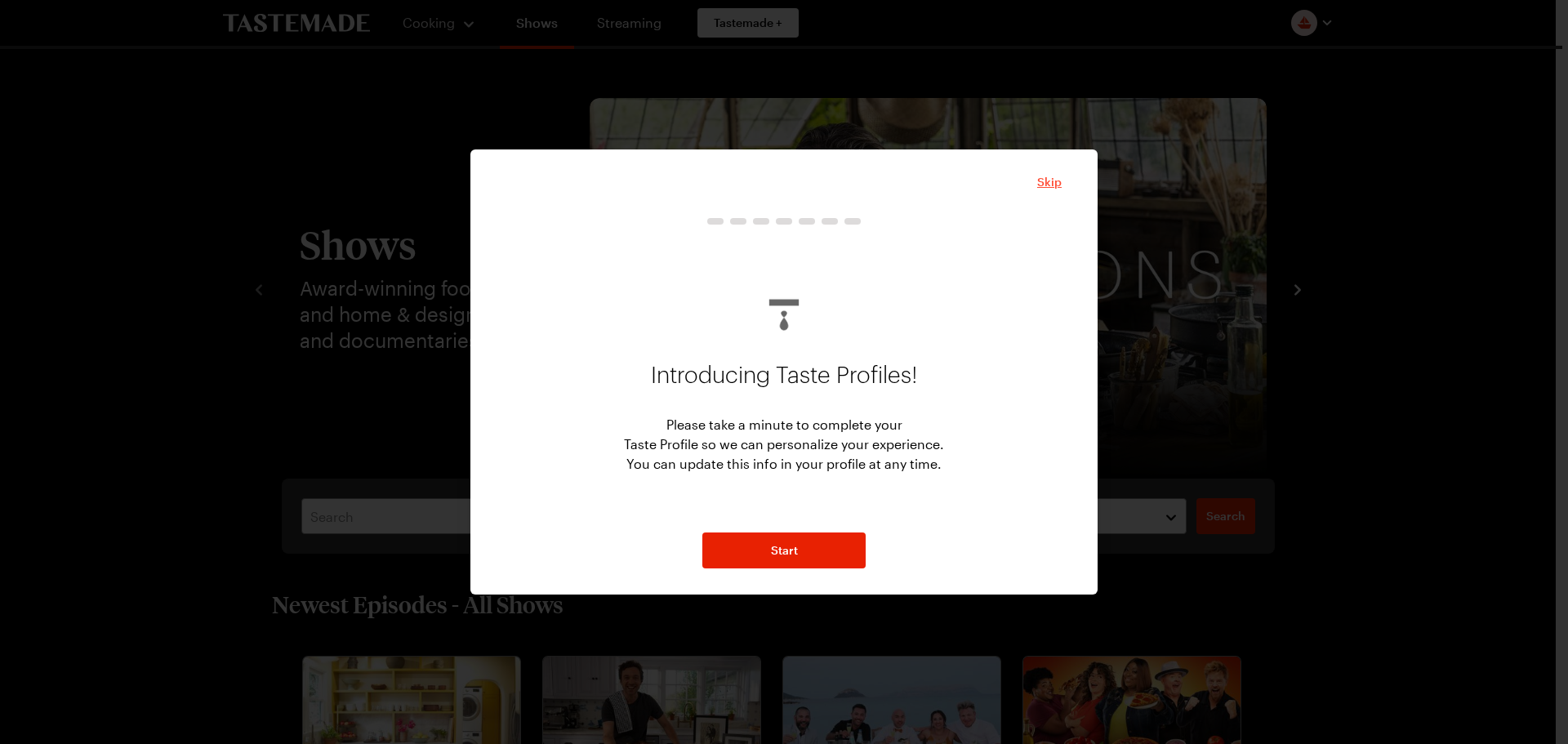
click at [1056, 182] on span "Skip" at bounding box center [1050, 182] width 25 height 17
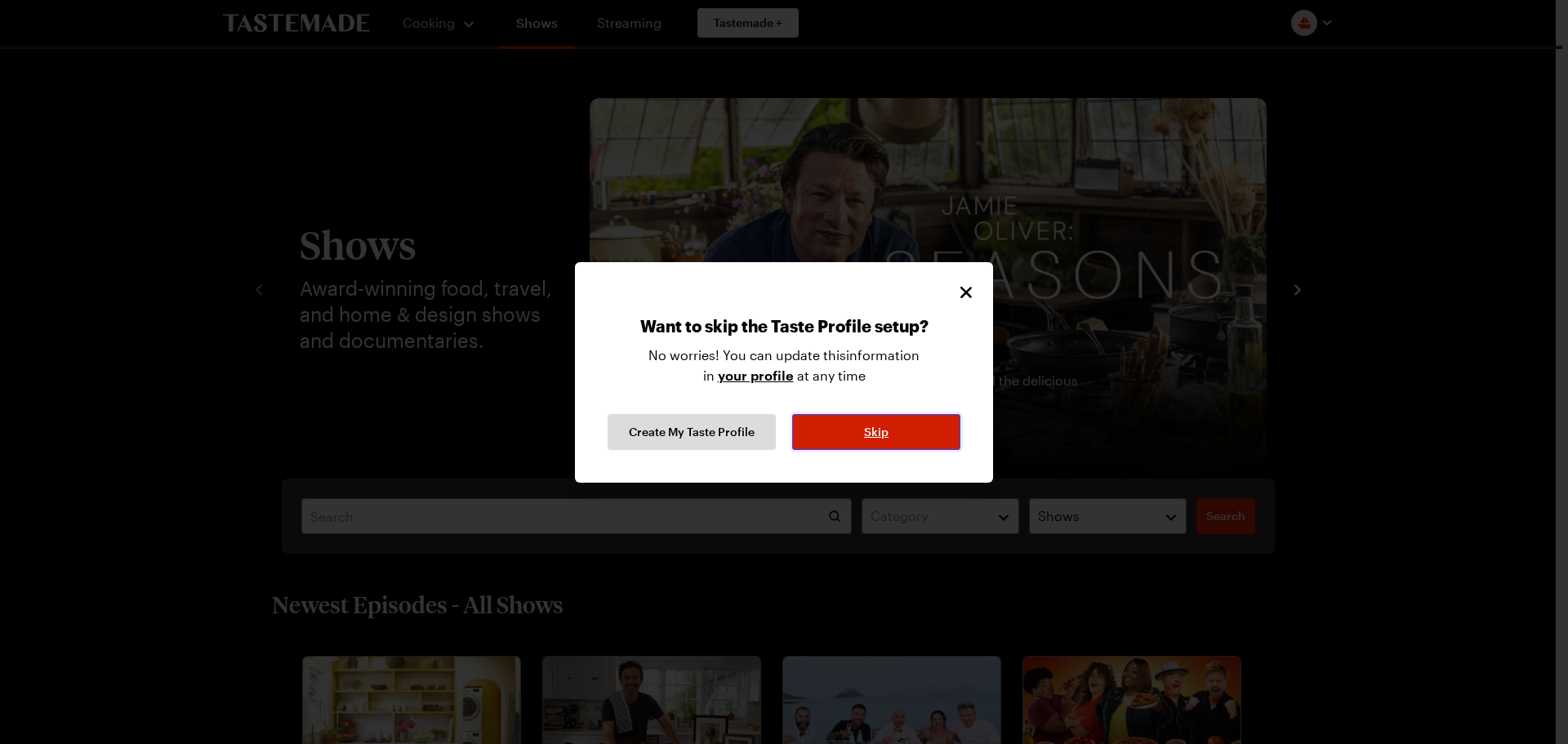
click at [891, 433] on button "Skip" at bounding box center [876, 432] width 168 height 36
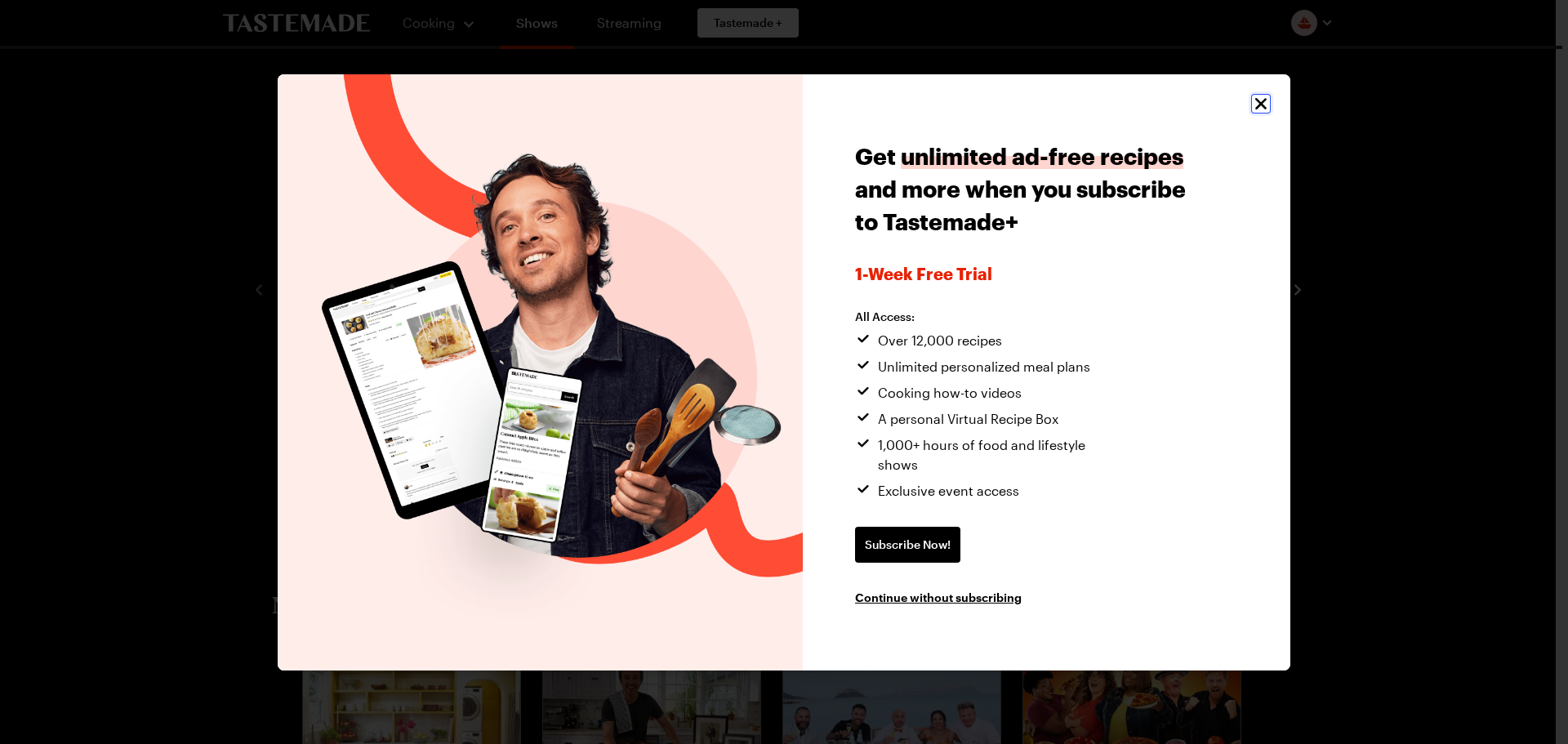
click at [1254, 111] on icon "Close" at bounding box center [1261, 103] width 19 height 19
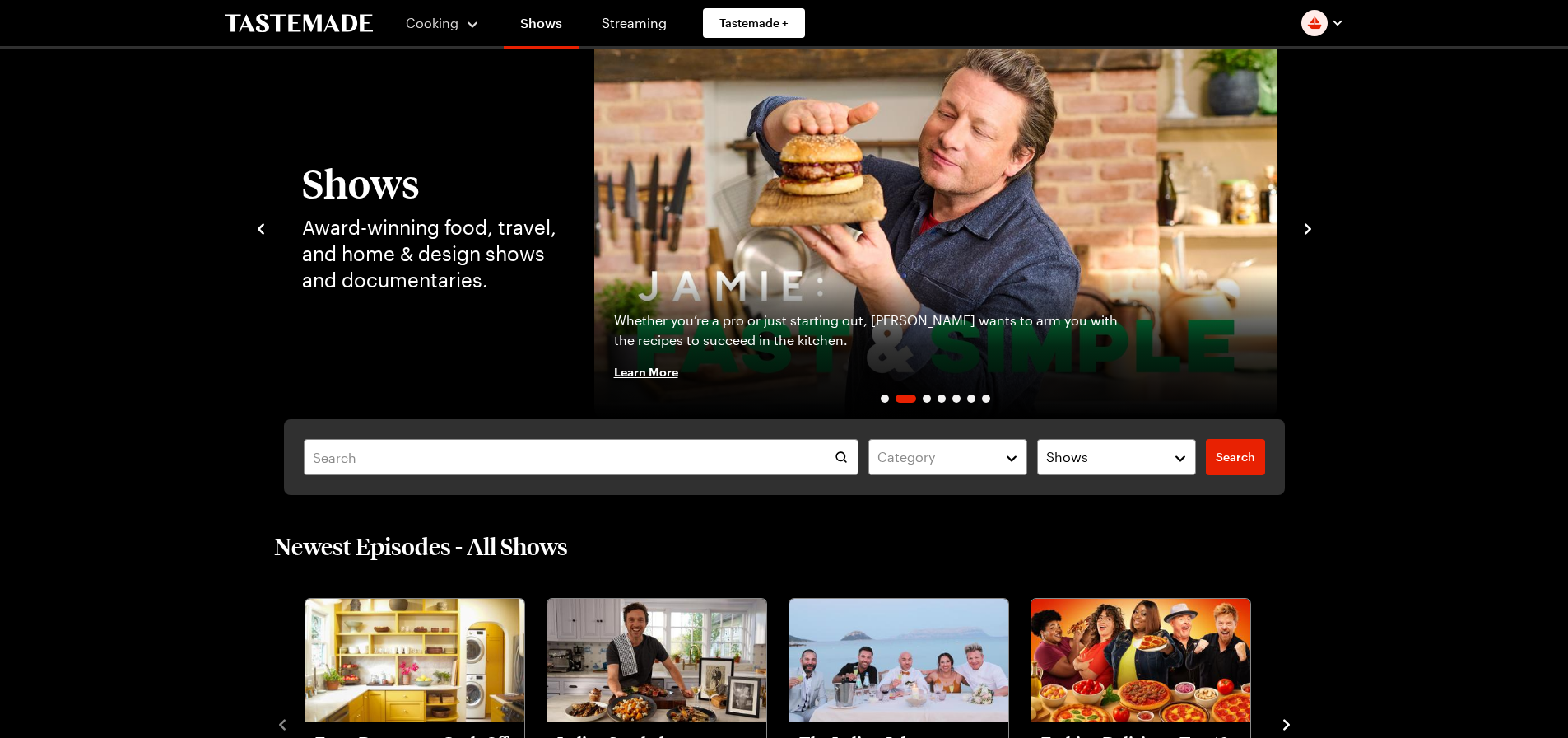
scroll to position [412, 0]
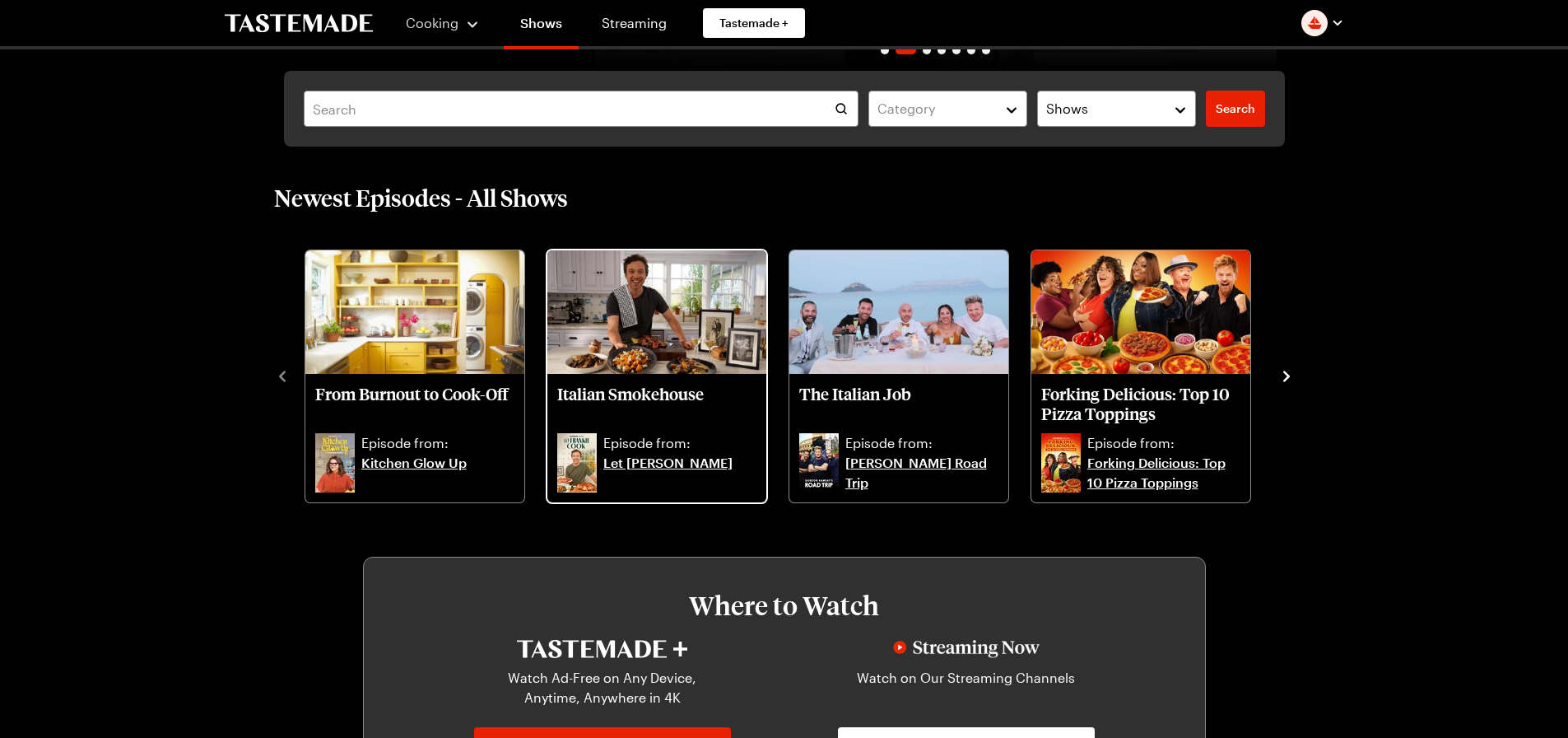
click at [668, 329] on img "Italian Smokehouse" at bounding box center [656, 313] width 219 height 124
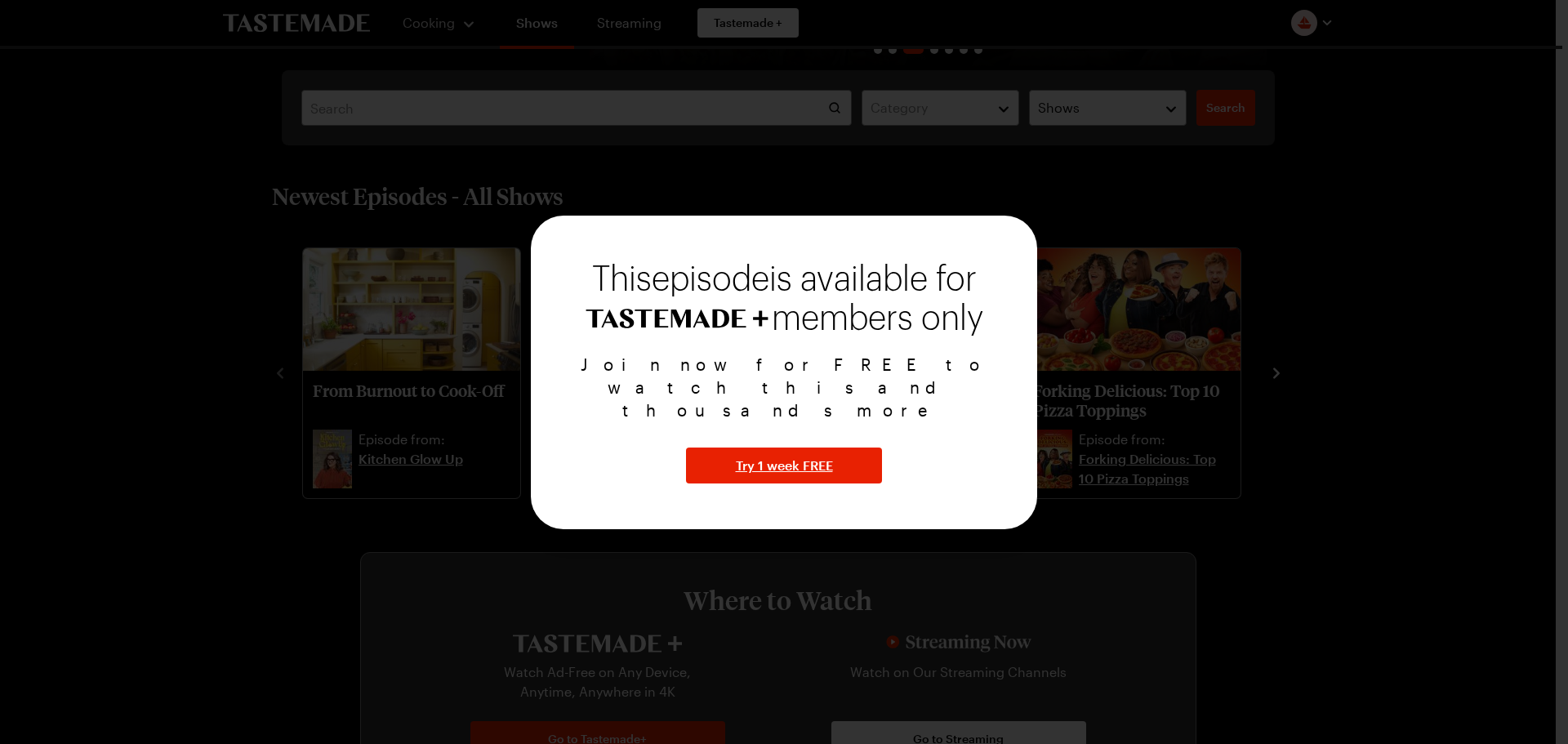
click at [291, 423] on div at bounding box center [784, 372] width 1568 height 744
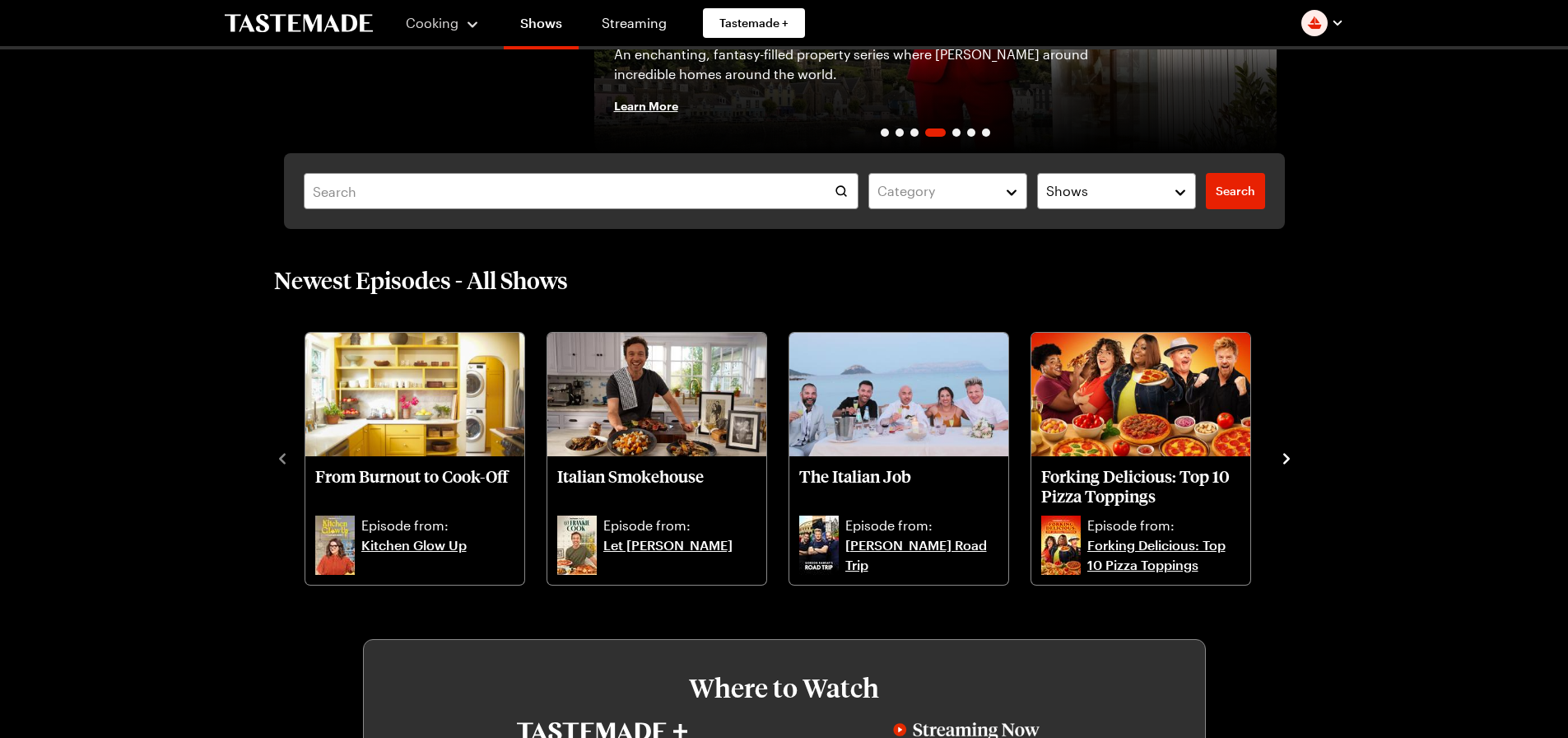
scroll to position [0, 0]
